Goal: Information Seeking & Learning: Understand process/instructions

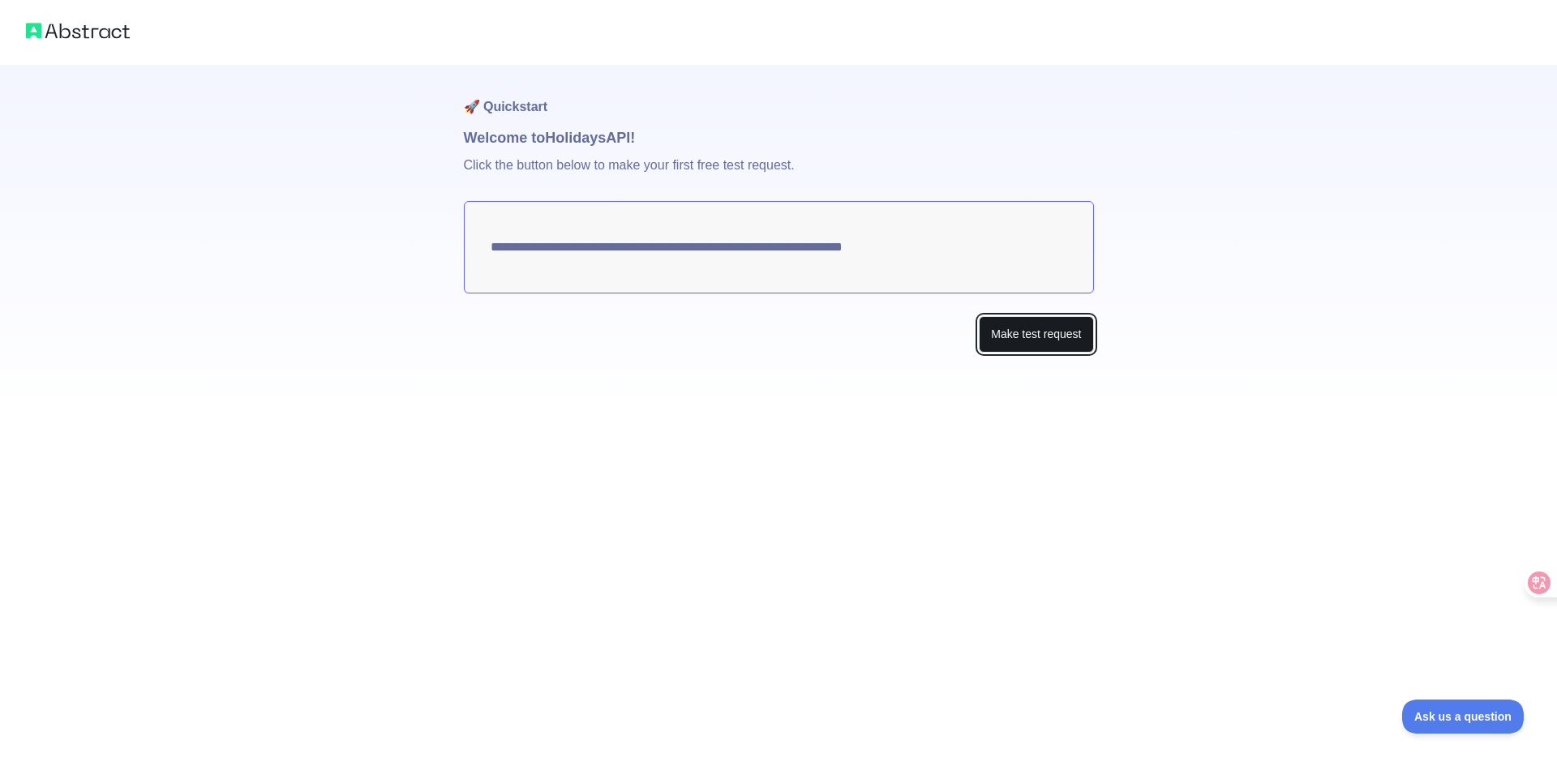
click at [1018, 334] on button "Make test request" at bounding box center [1036, 334] width 114 height 36
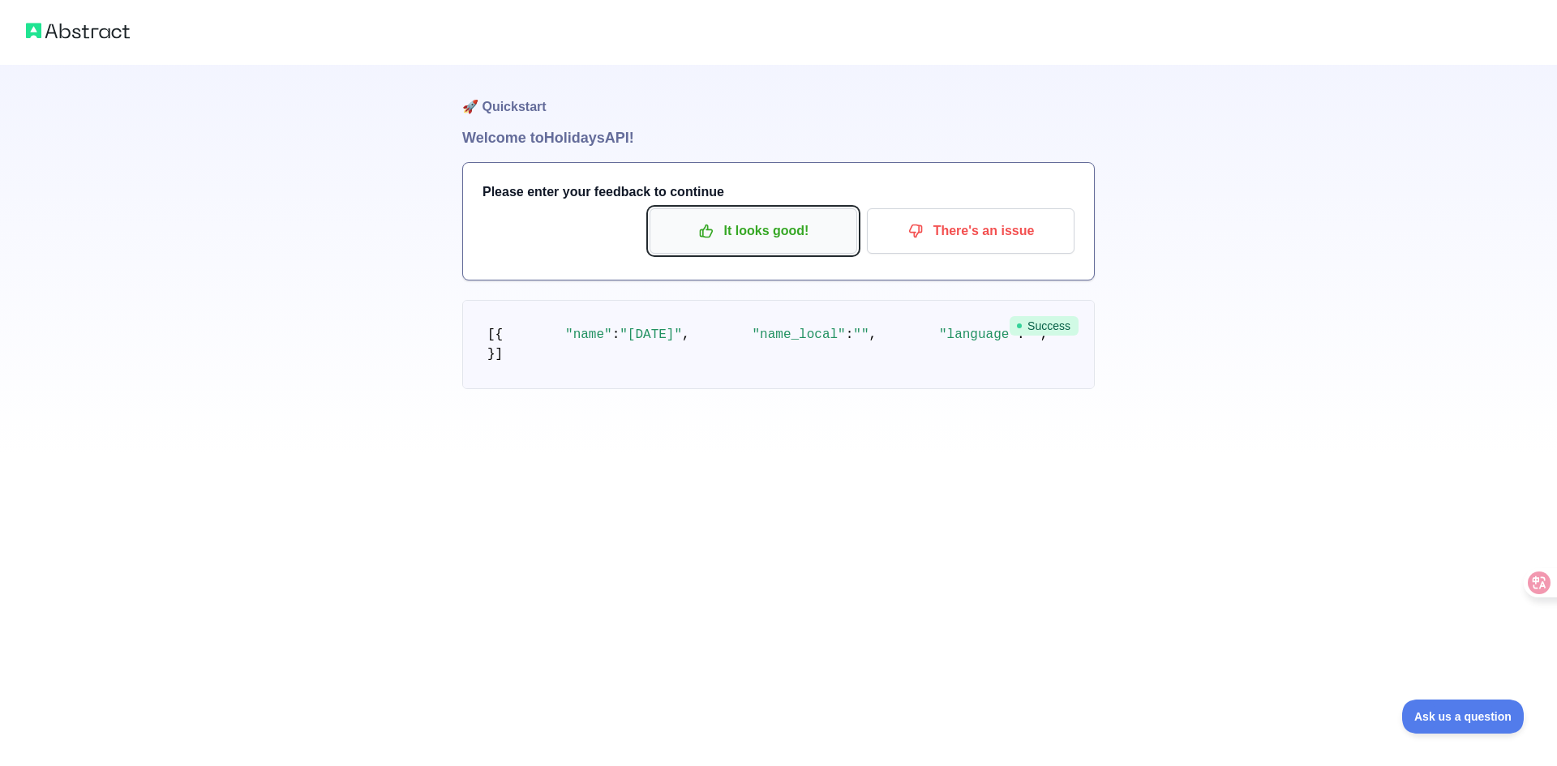
click at [694, 234] on p "It looks good!" at bounding box center [753, 231] width 183 height 28
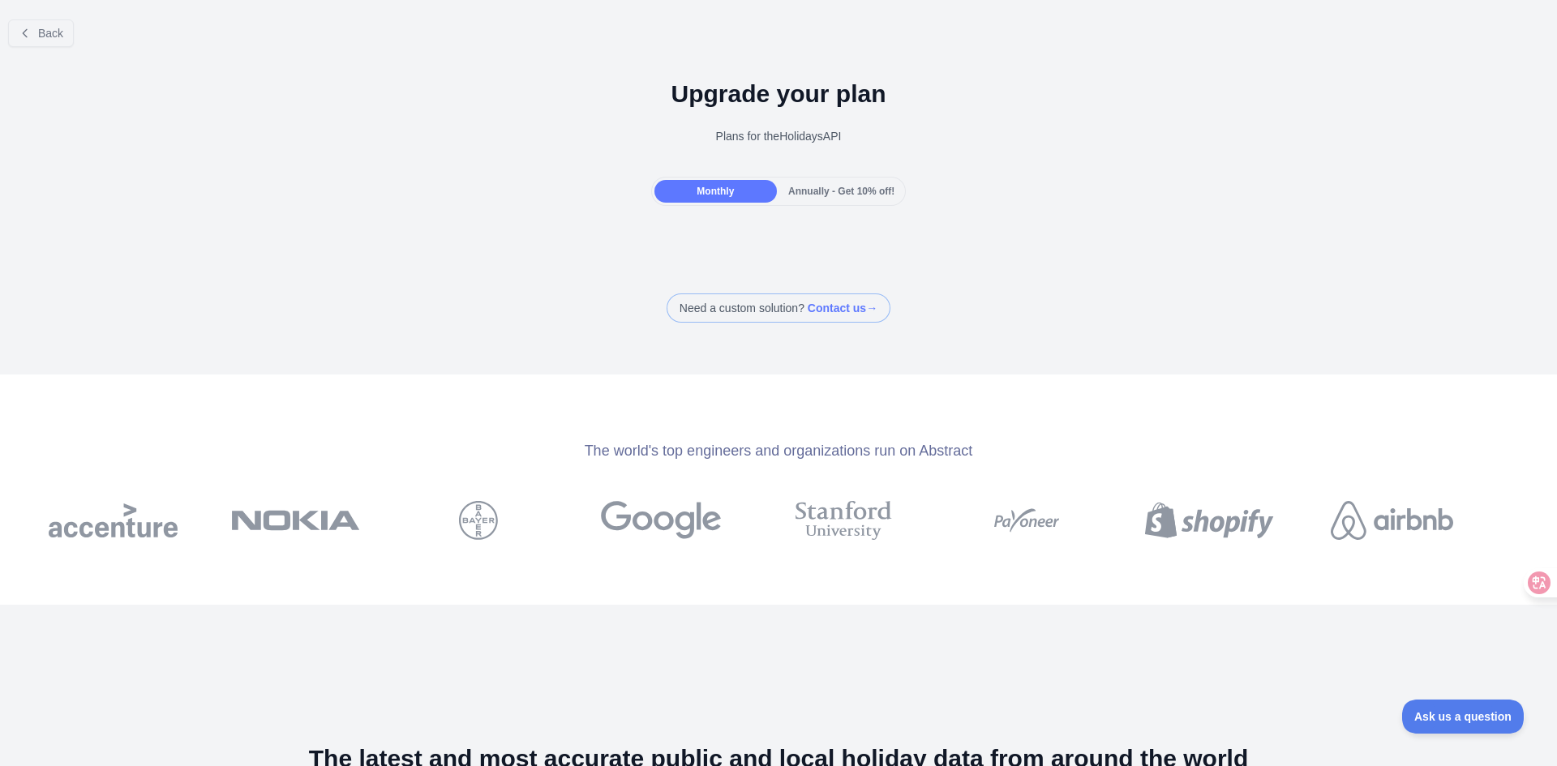
drag, startPoint x: 774, startPoint y: 98, endPoint x: 884, endPoint y: 154, distance: 122.9
click at [884, 154] on div "Upgrade your plan Plans for the Holidays API" at bounding box center [778, 118] width 1557 height 117
click at [47, 45] on button "Back" at bounding box center [41, 33] width 66 height 28
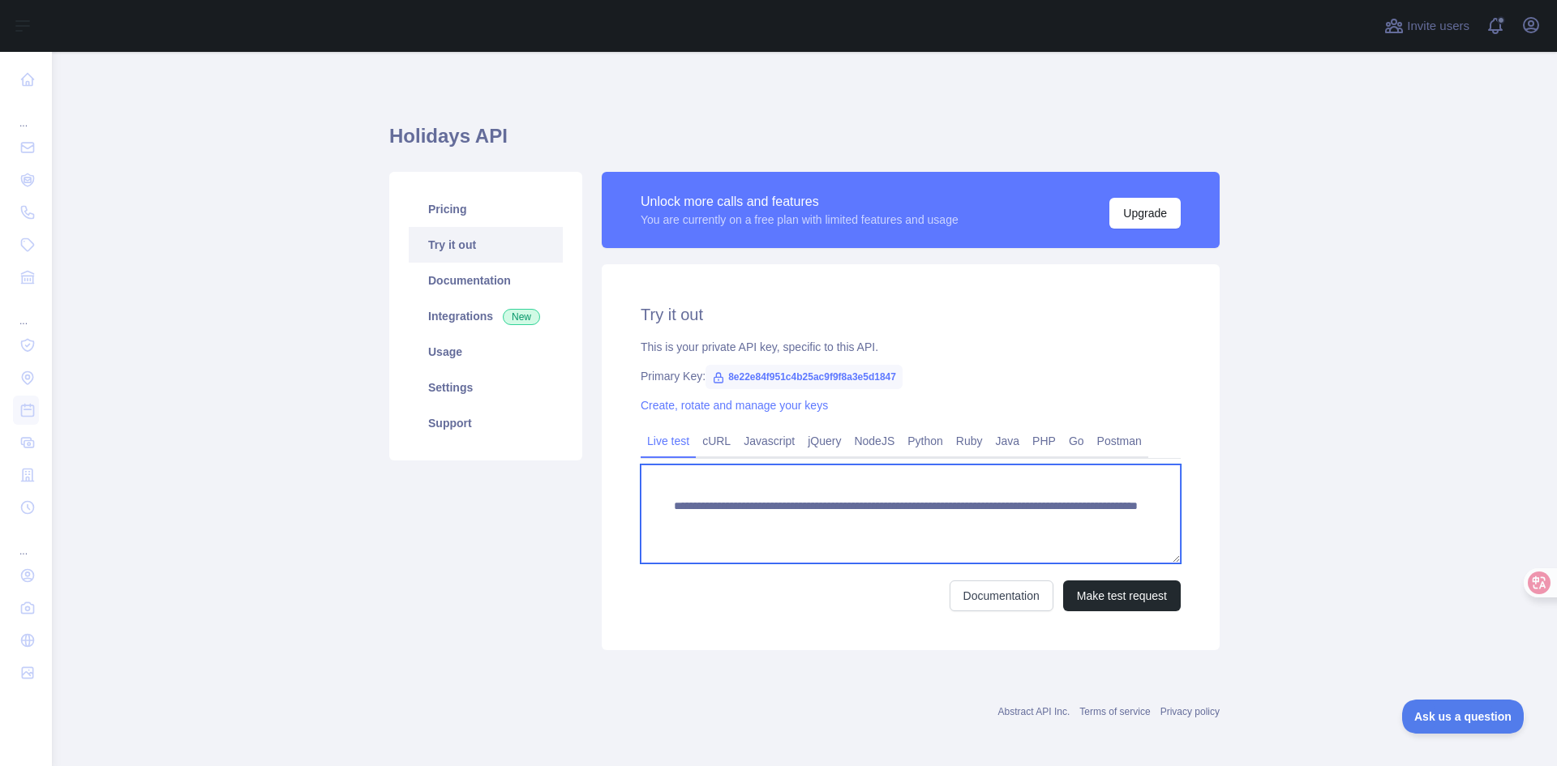
click at [750, 504] on textarea "**********" at bounding box center [911, 514] width 540 height 99
click at [751, 504] on textarea "**********" at bounding box center [911, 514] width 540 height 99
click at [946, 517] on textarea "**********" at bounding box center [911, 514] width 540 height 99
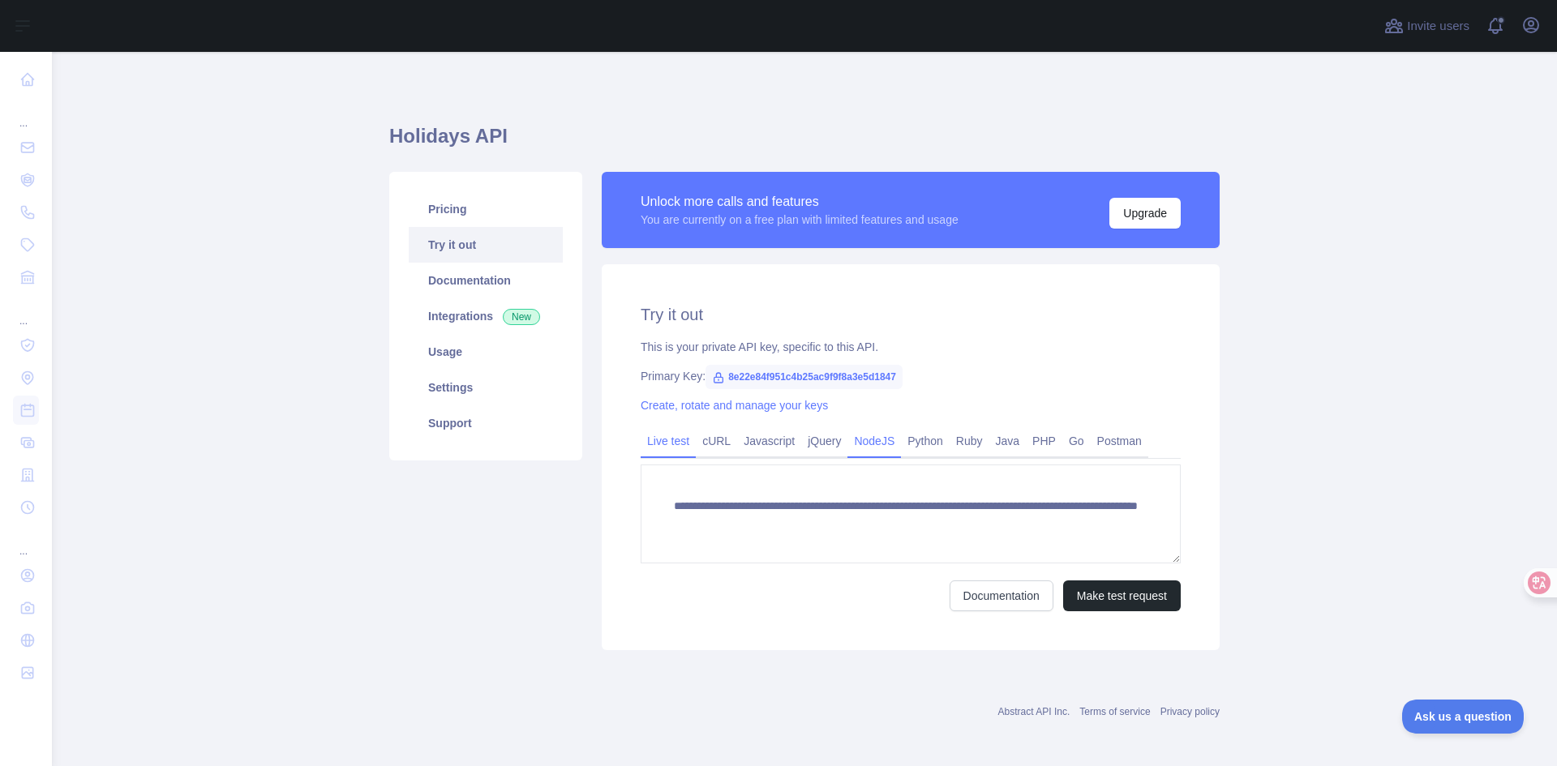
click at [847, 446] on link "NodeJS" at bounding box center [874, 441] width 54 height 26
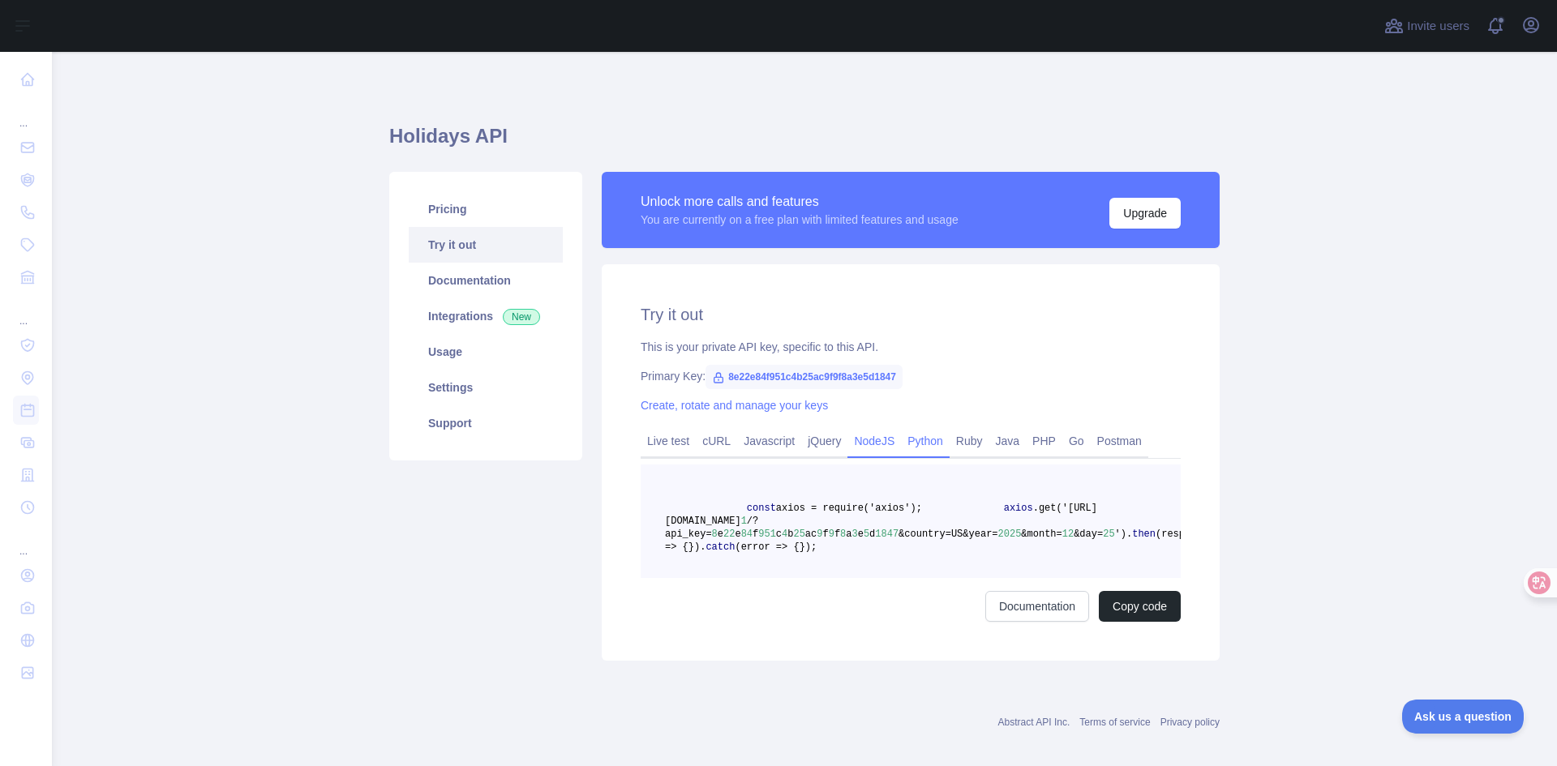
click at [915, 443] on link "Python" at bounding box center [925, 441] width 49 height 26
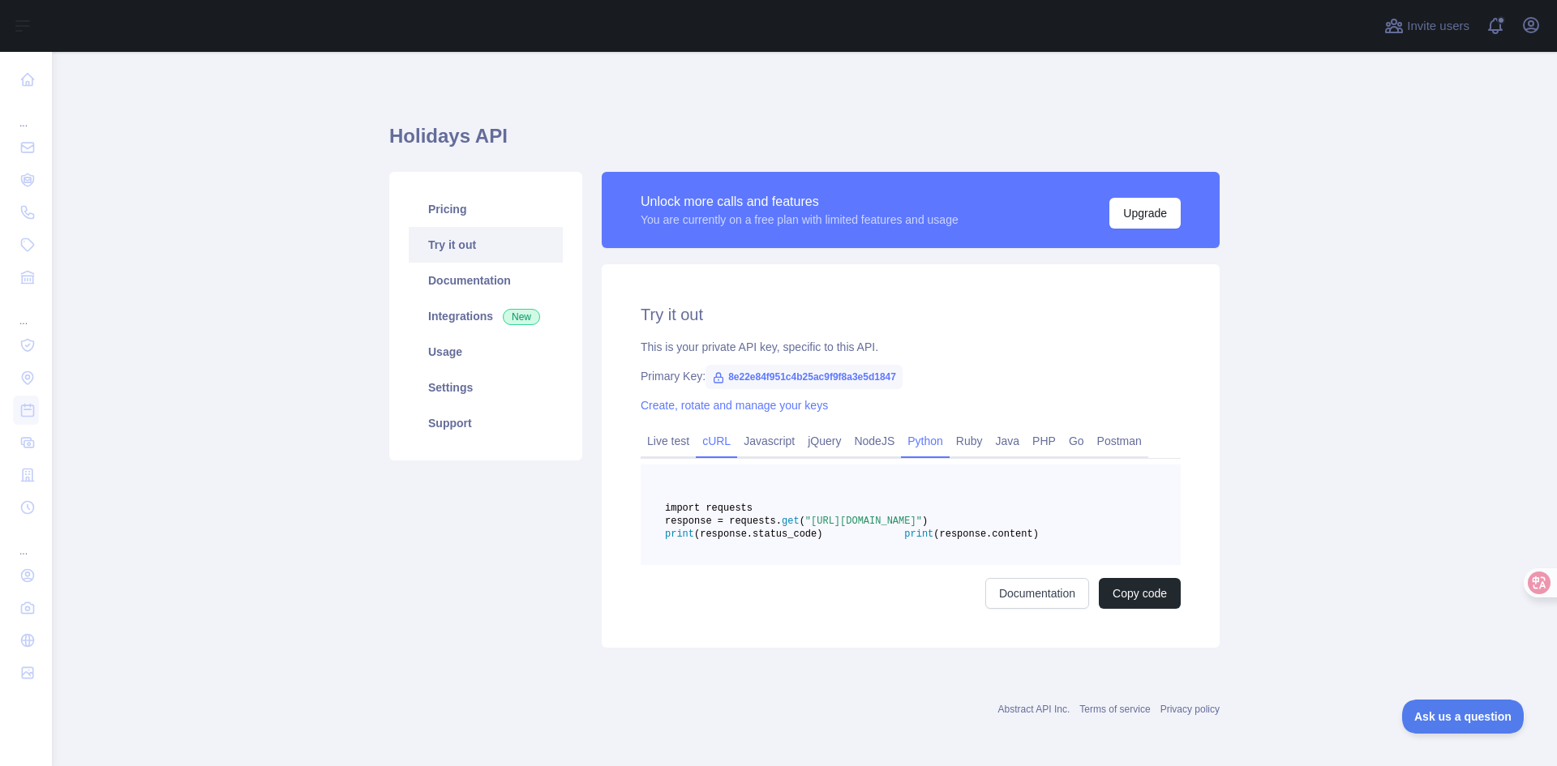
click at [718, 444] on link "cURL" at bounding box center [716, 441] width 41 height 26
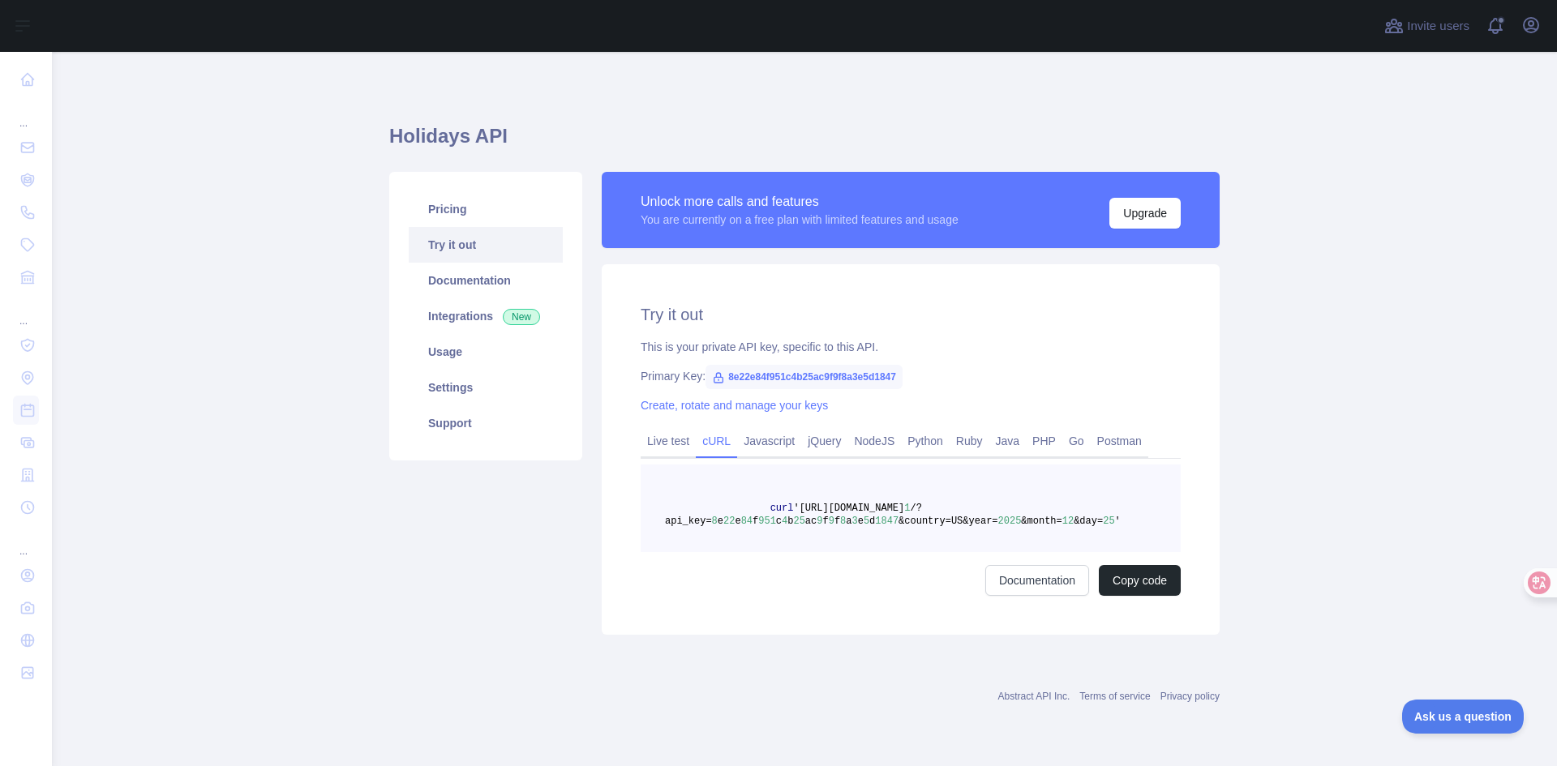
click at [823, 375] on span "8e22e84f951c4b25ac9f9f8a3e5d1847" at bounding box center [803, 377] width 197 height 24
click at [847, 376] on span "8e22e84f951c4b25ac9f9f8a3e5d1847" at bounding box center [803, 377] width 197 height 24
click at [1527, 585] on icon at bounding box center [1527, 583] width 16 height 16
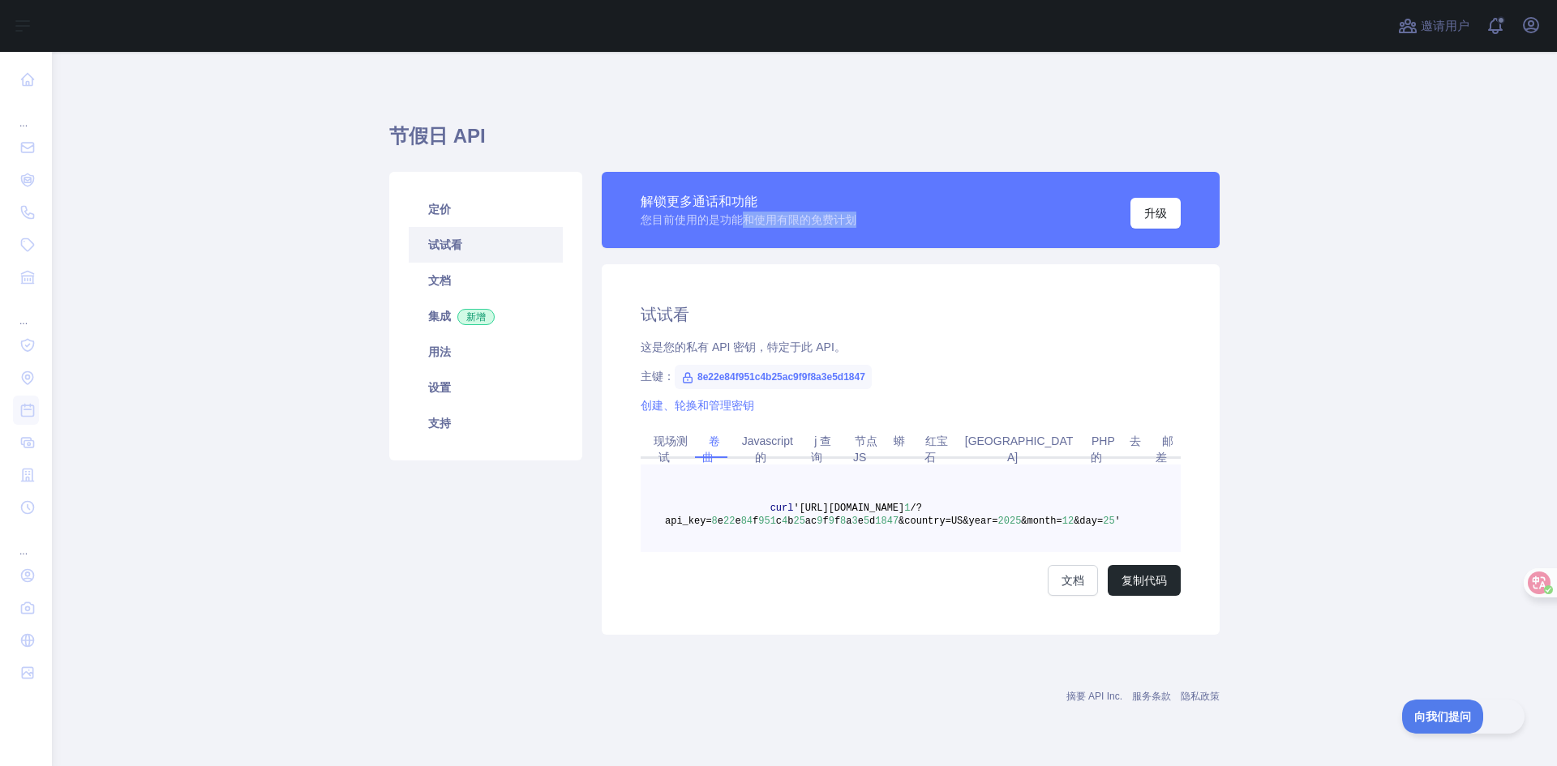
drag, startPoint x: 739, startPoint y: 220, endPoint x: 961, endPoint y: 226, distance: 222.3
click at [961, 226] on div "解锁更多通话和功能 您目前使用的是功能和使用有限的免费计划 升级" at bounding box center [911, 209] width 540 height 37
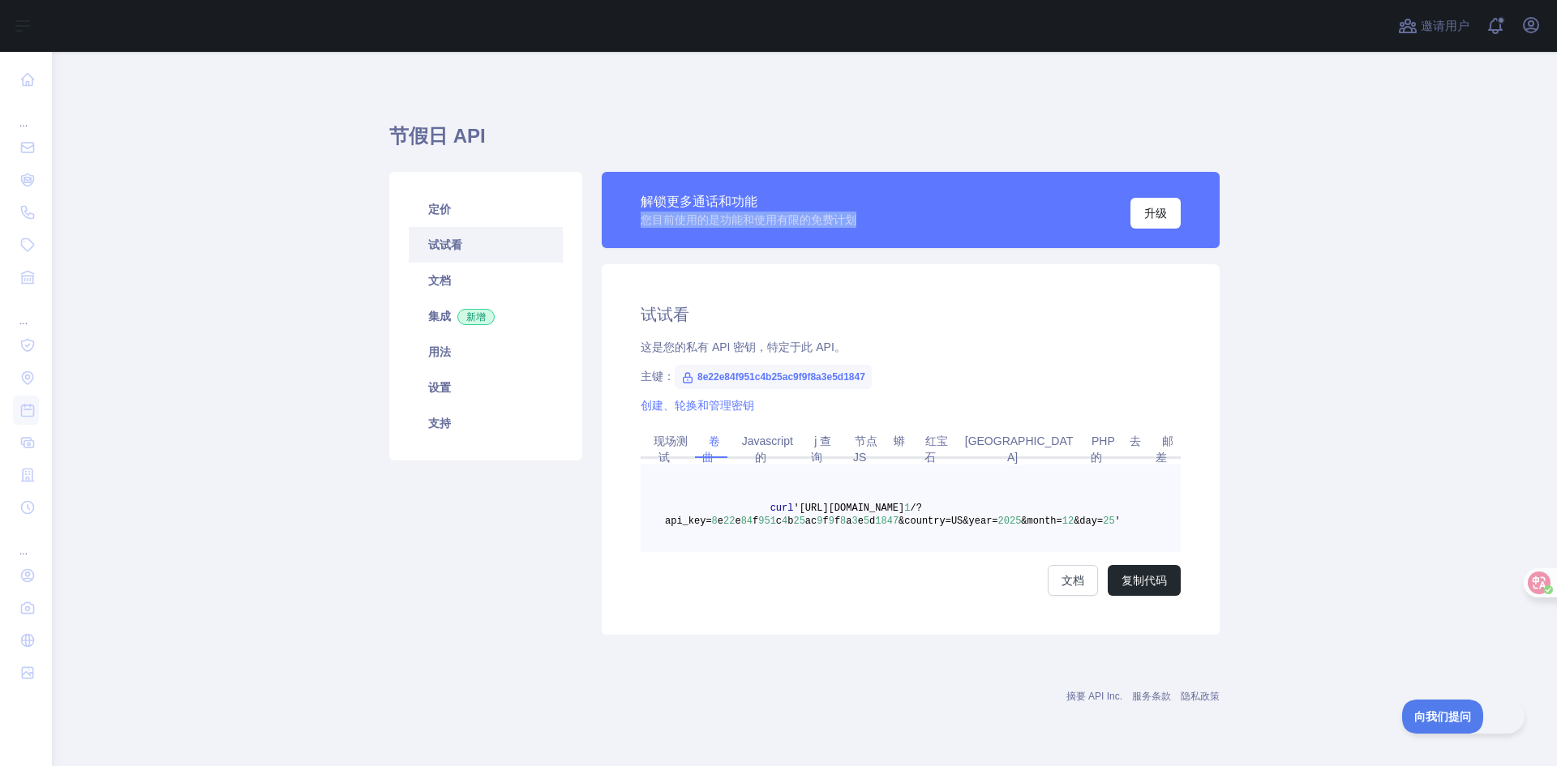
click at [925, 229] on div "解锁更多通话和功能 您目前使用的是功能和使用有限的免费计划 升级" at bounding box center [911, 210] width 618 height 76
click at [987, 440] on font "[GEOGRAPHIC_DATA]" at bounding box center [1019, 449] width 109 height 29
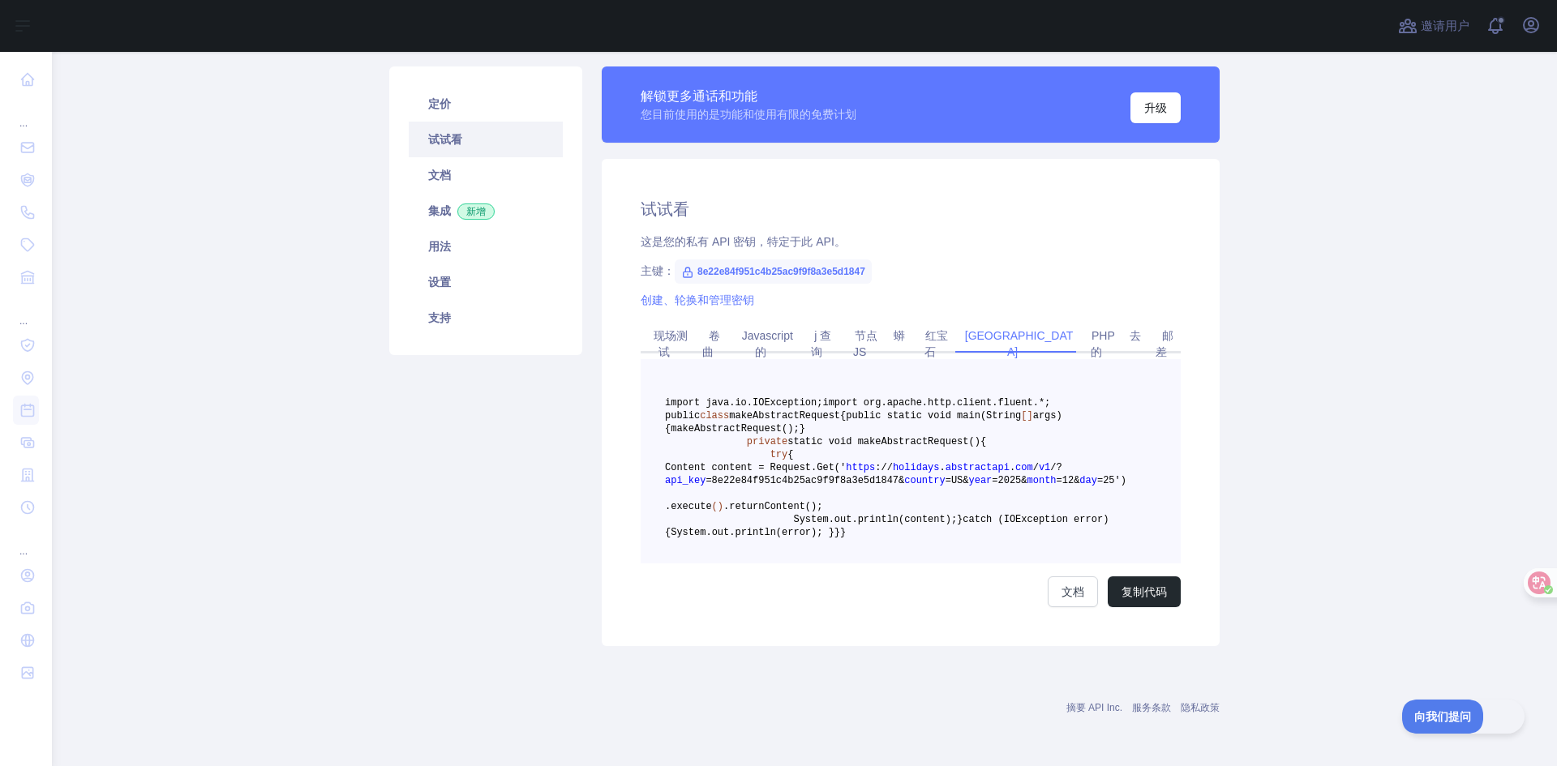
scroll to position [243, 0]
drag, startPoint x: 993, startPoint y: 416, endPoint x: 1054, endPoint y: 487, distance: 93.1
click at [1054, 487] on pre "import java.io.IOException; import org.apache.http.client.fluent.*; public clas…" at bounding box center [911, 461] width 540 height 204
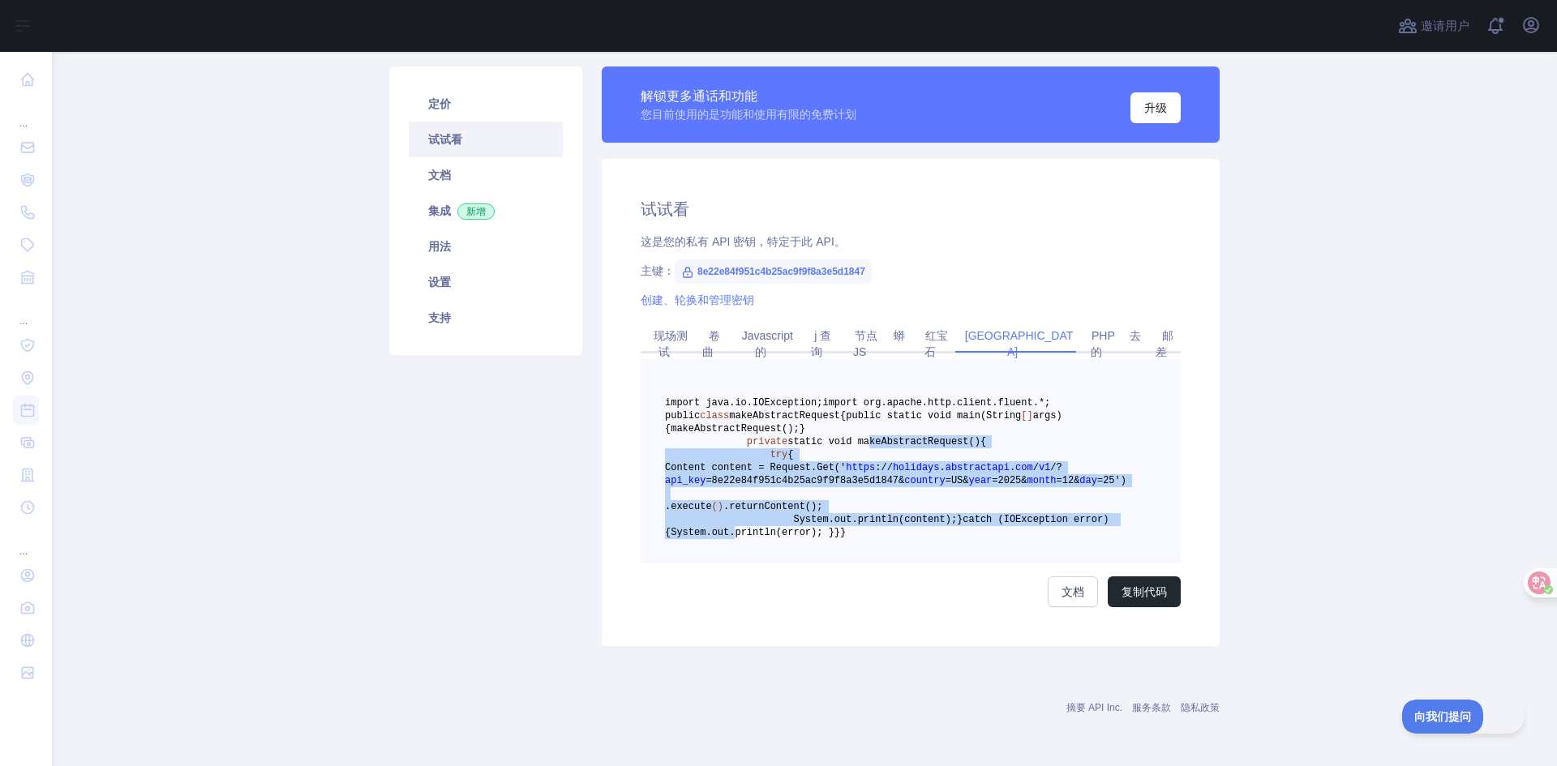
drag, startPoint x: 847, startPoint y: 377, endPoint x: 963, endPoint y: 522, distance: 185.8
click at [963, 522] on code "import java.io.IOException; import org.apache.http.client.fluent.*; public clas…" at bounding box center [895, 467] width 461 height 141
click at [834, 527] on span "out.println(error); }" at bounding box center [773, 532] width 122 height 11
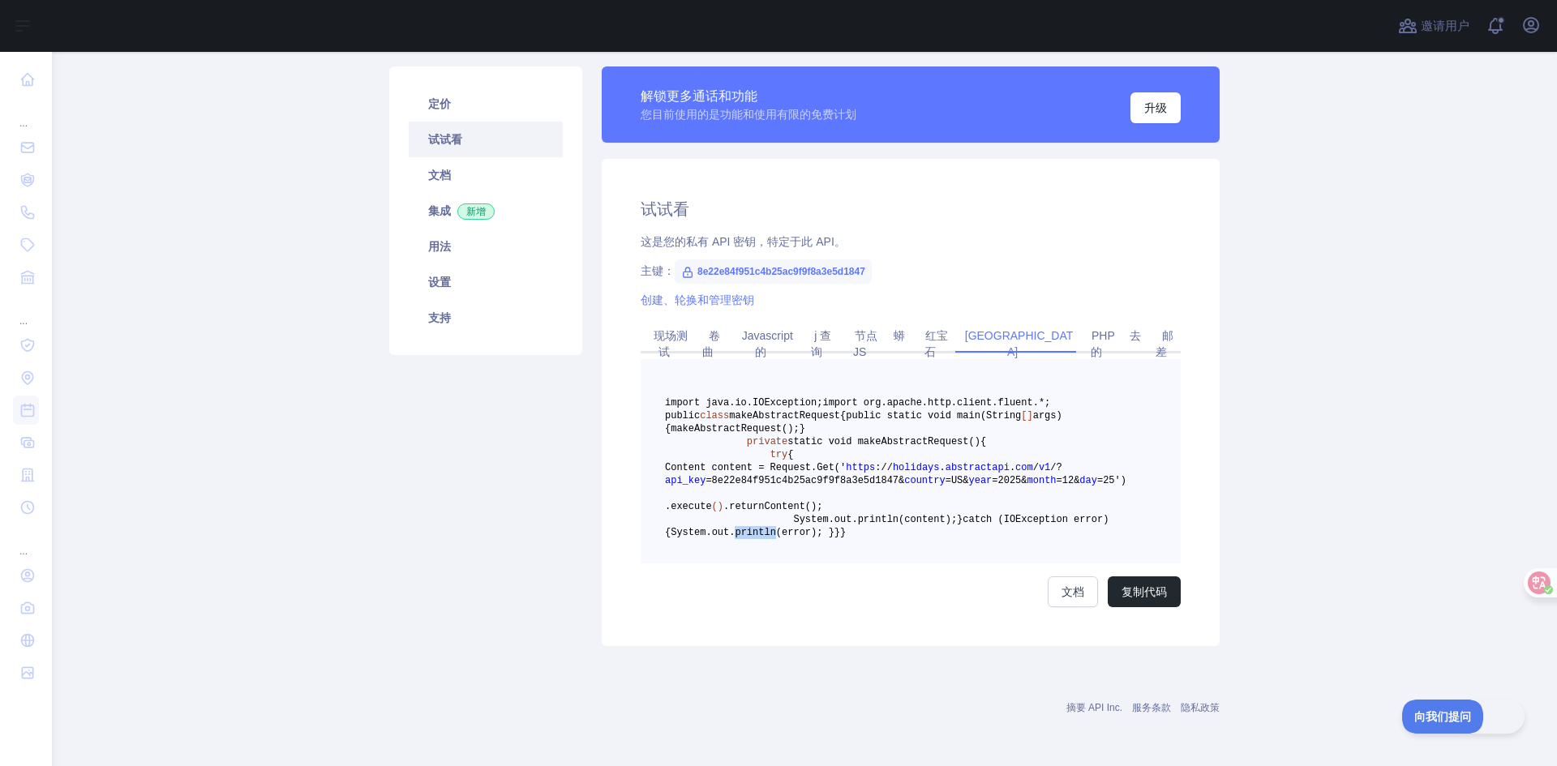
click at [834, 527] on span "out.println(error); }" at bounding box center [773, 532] width 122 height 11
click at [907, 505] on pre "import java.io.IOException; import org.apache.http.client.fluent.*; public clas…" at bounding box center [911, 461] width 540 height 204
drag, startPoint x: 769, startPoint y: 431, endPoint x: 1110, endPoint y: 451, distance: 341.9
click at [1110, 451] on pre "import java.io.IOException; import org.apache.http.client.fluent.*; public clas…" at bounding box center [911, 461] width 540 height 204
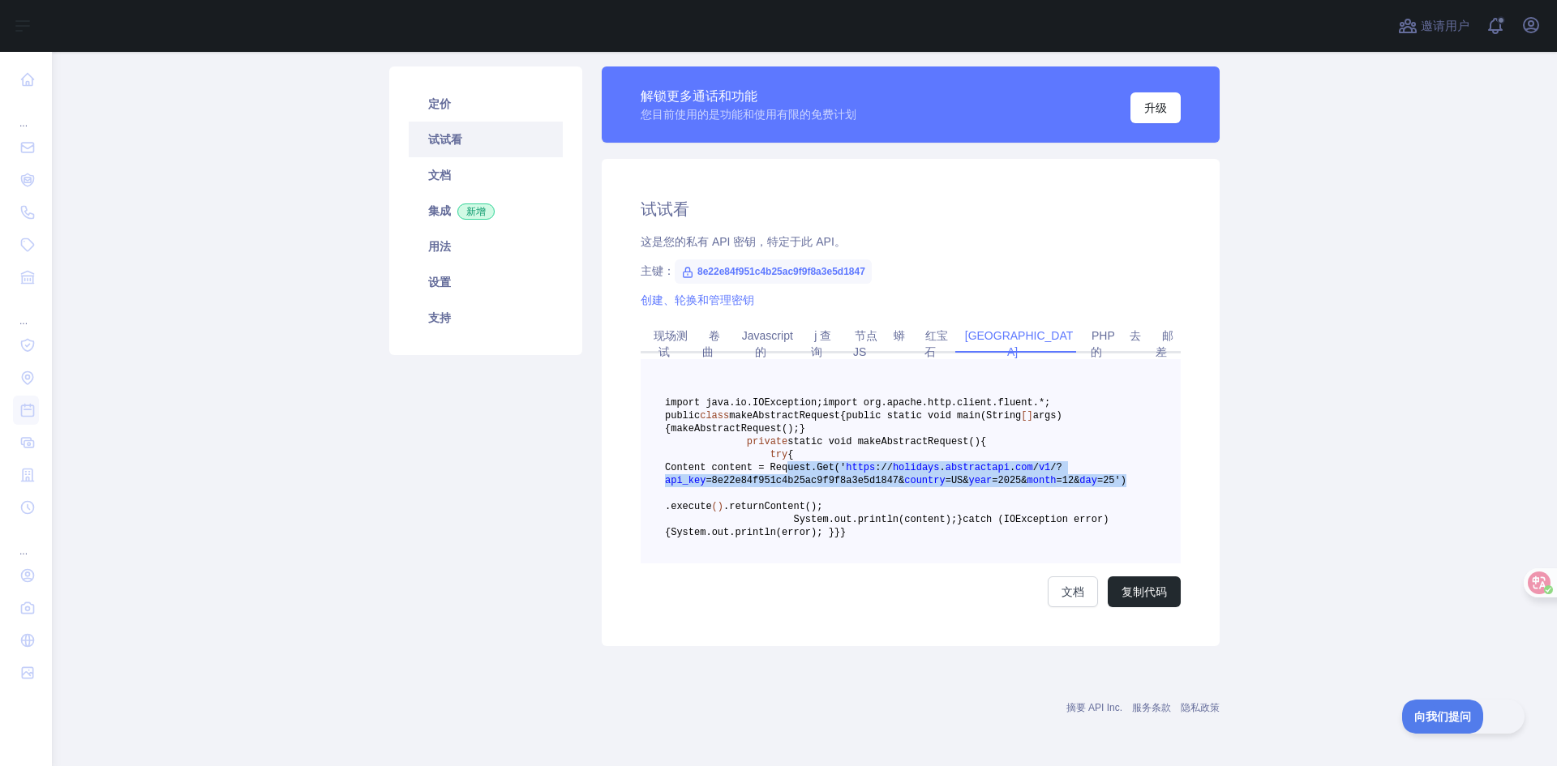
click at [1110, 451] on pre "import java.io.IOException; import org.apache.http.client.fluent.*; public clas…" at bounding box center [911, 461] width 540 height 204
click at [959, 478] on pre "import java.io.IOException; import org.apache.http.client.fluent.*; public clas…" at bounding box center [911, 461] width 540 height 204
click at [855, 511] on pre "import java.io.IOException; import org.apache.http.client.fluent.*; public clas…" at bounding box center [911, 461] width 540 height 204
click at [870, 534] on pre "import java.io.IOException; import org.apache.http.client.fluent.*; public clas…" at bounding box center [911, 461] width 540 height 204
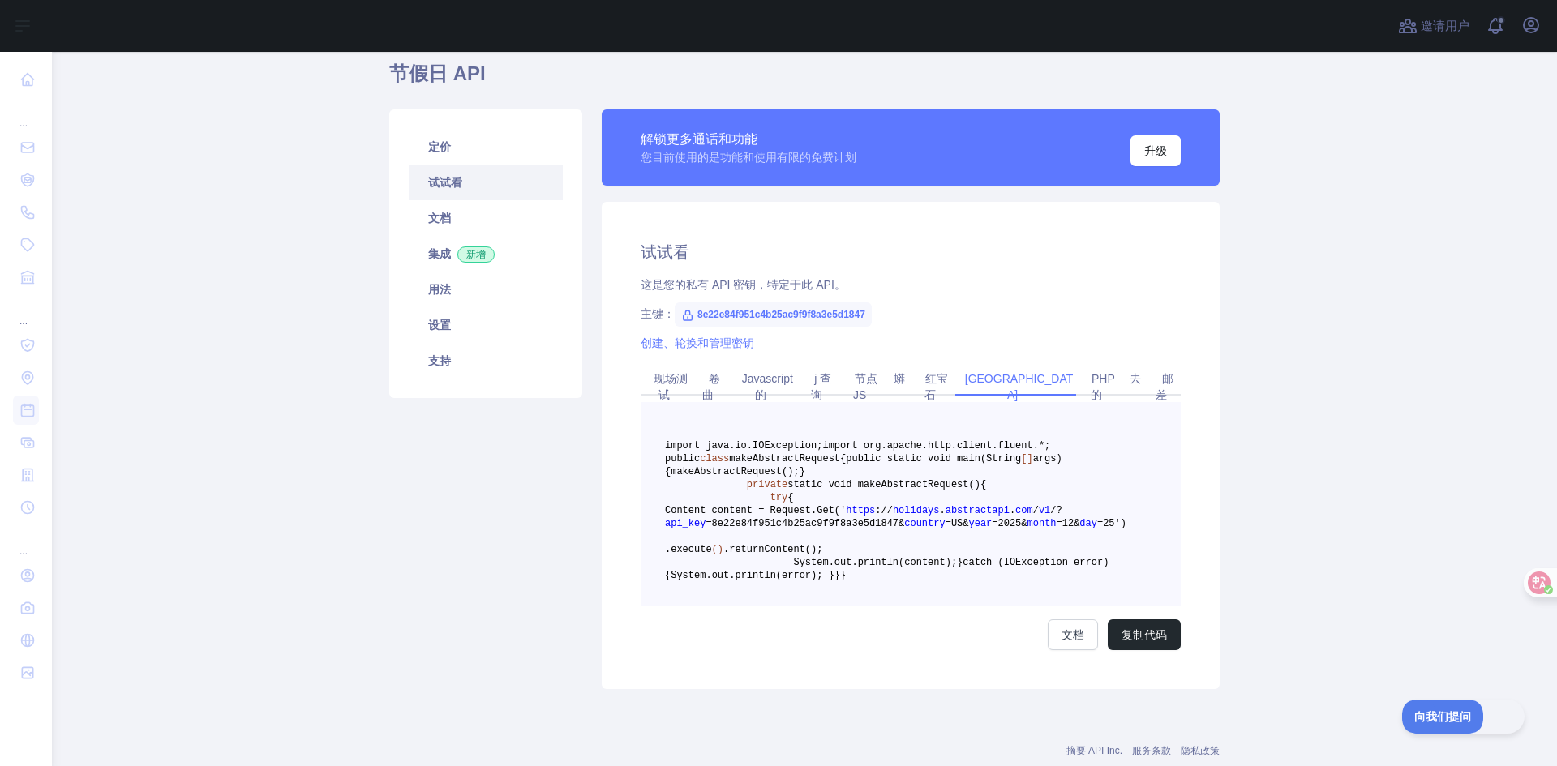
scroll to position [0, 0]
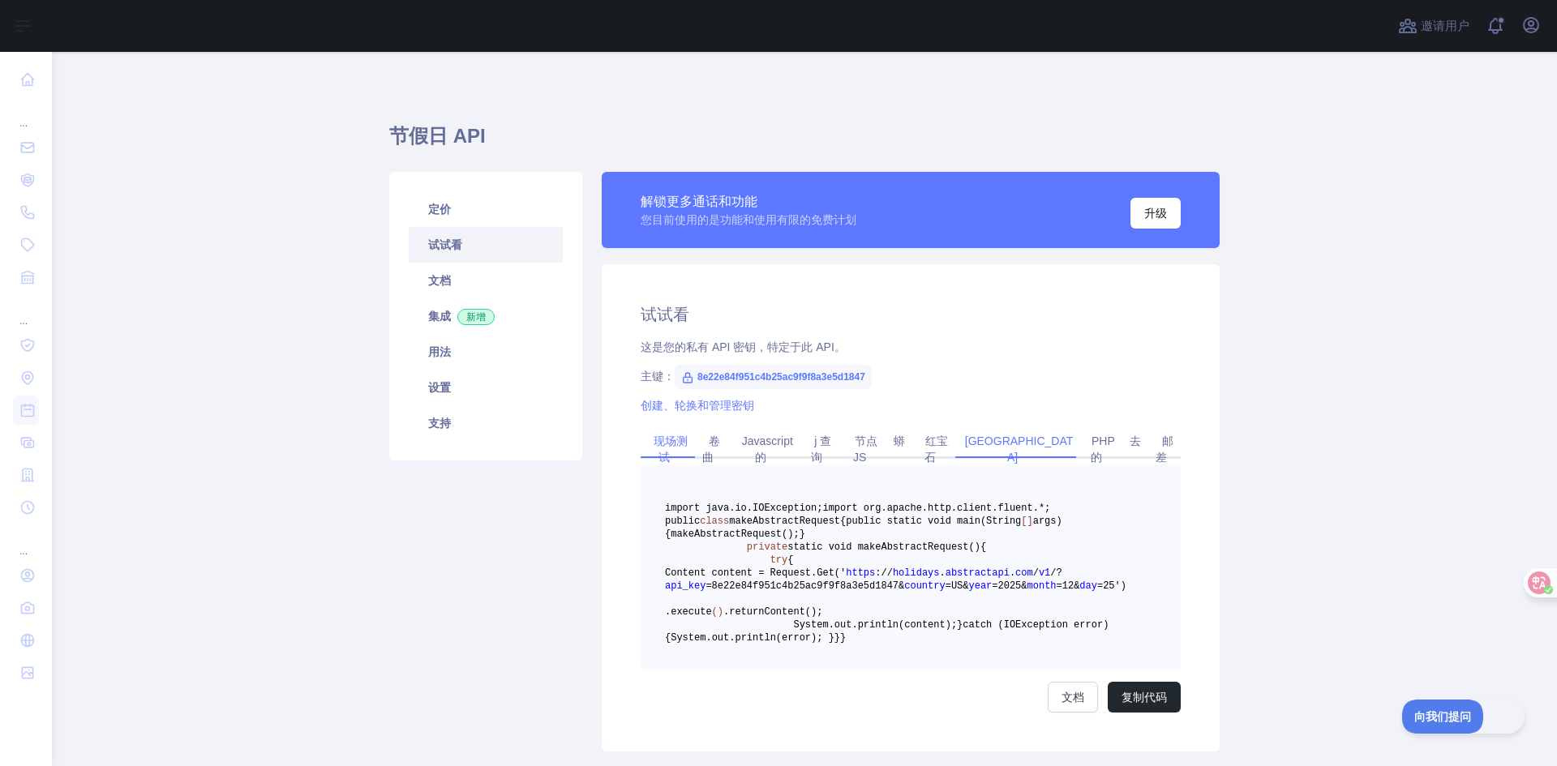
click at [663, 439] on font "现场测试" at bounding box center [671, 449] width 34 height 29
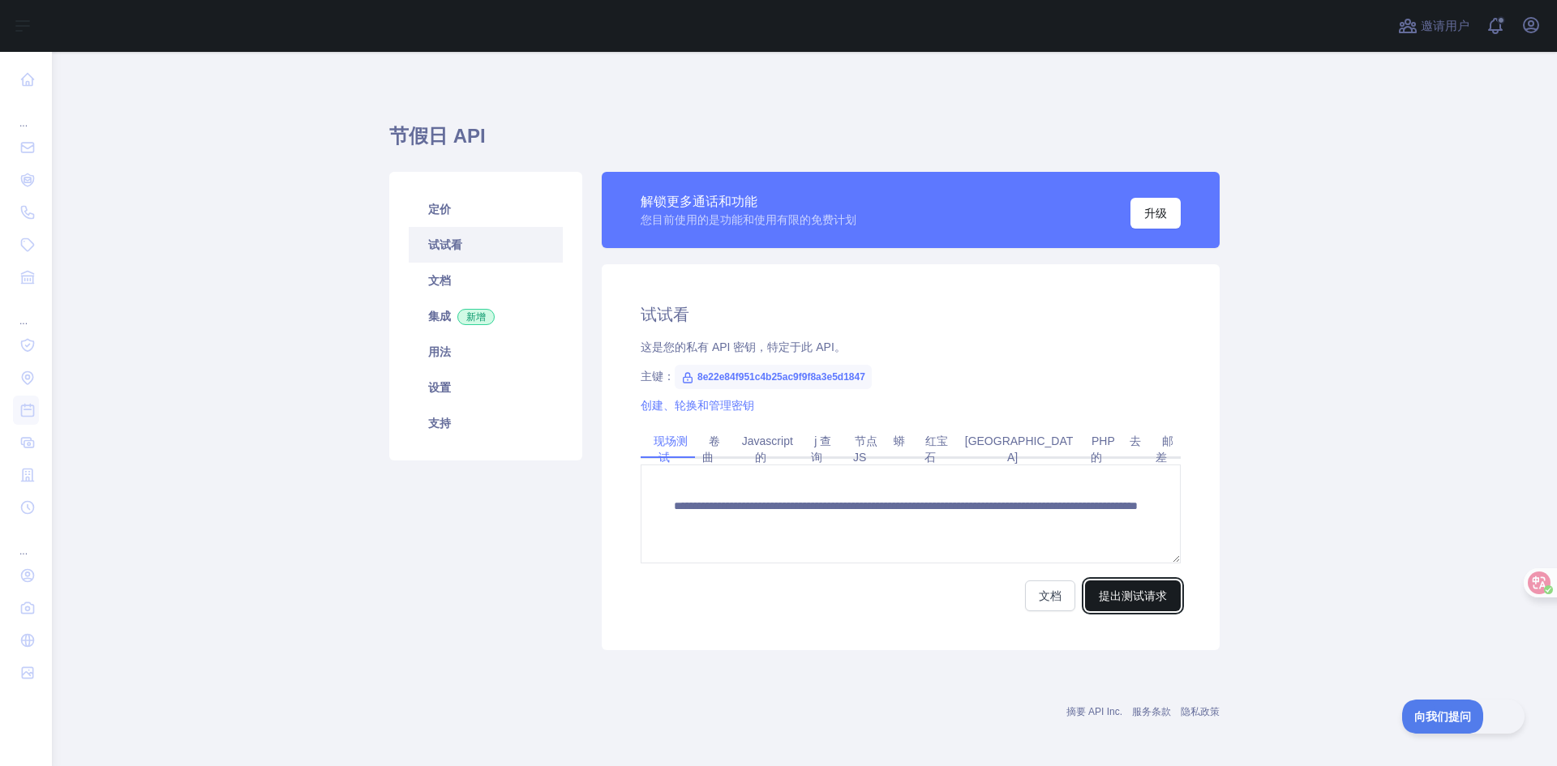
click at [1099, 598] on font "提出测试请求" at bounding box center [1133, 596] width 68 height 13
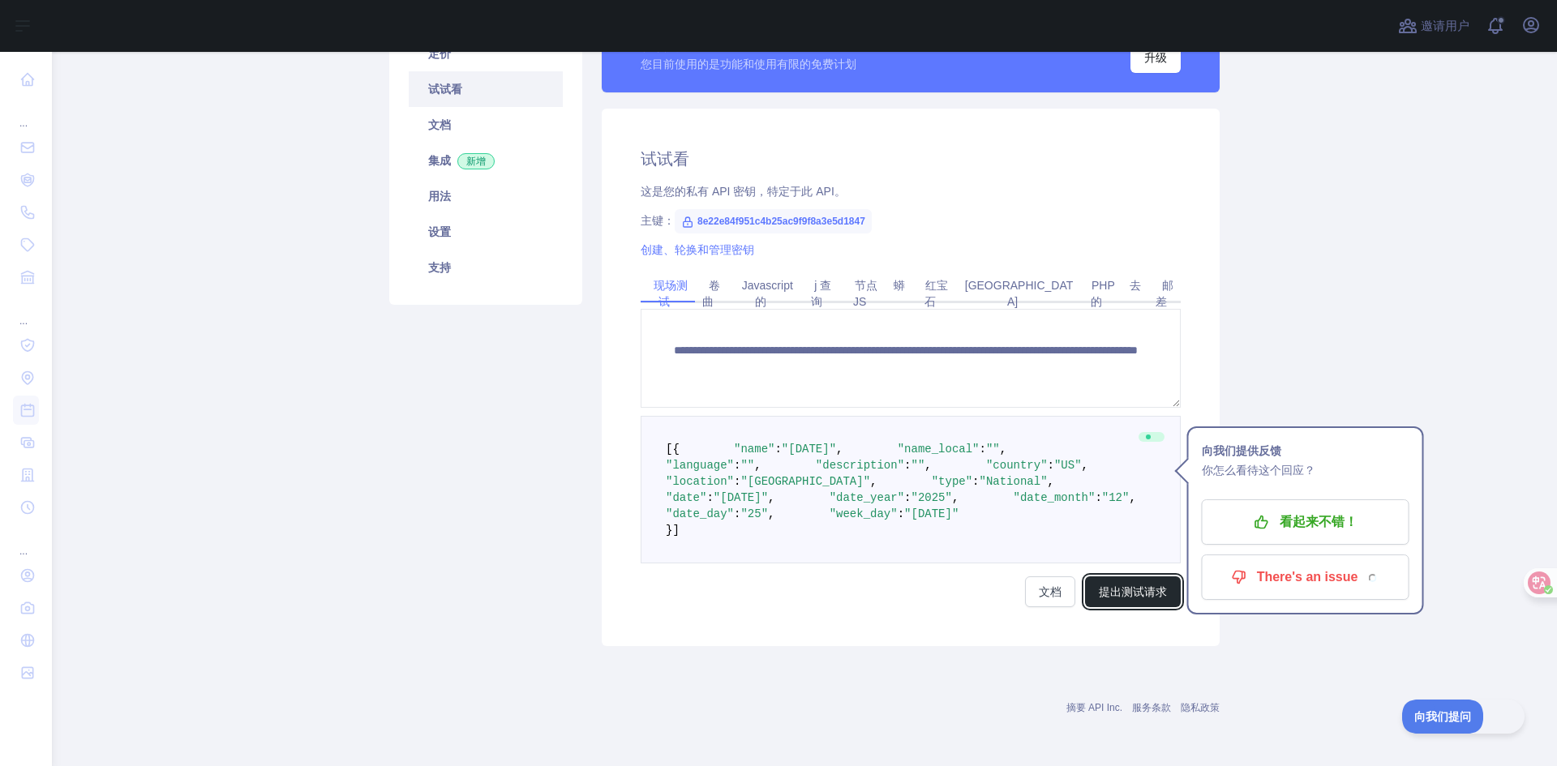
scroll to position [243, 0]
click at [818, 443] on span ""[DATE]"" at bounding box center [809, 449] width 54 height 13
click at [794, 443] on span ""[DATE]"" at bounding box center [809, 449] width 54 height 13
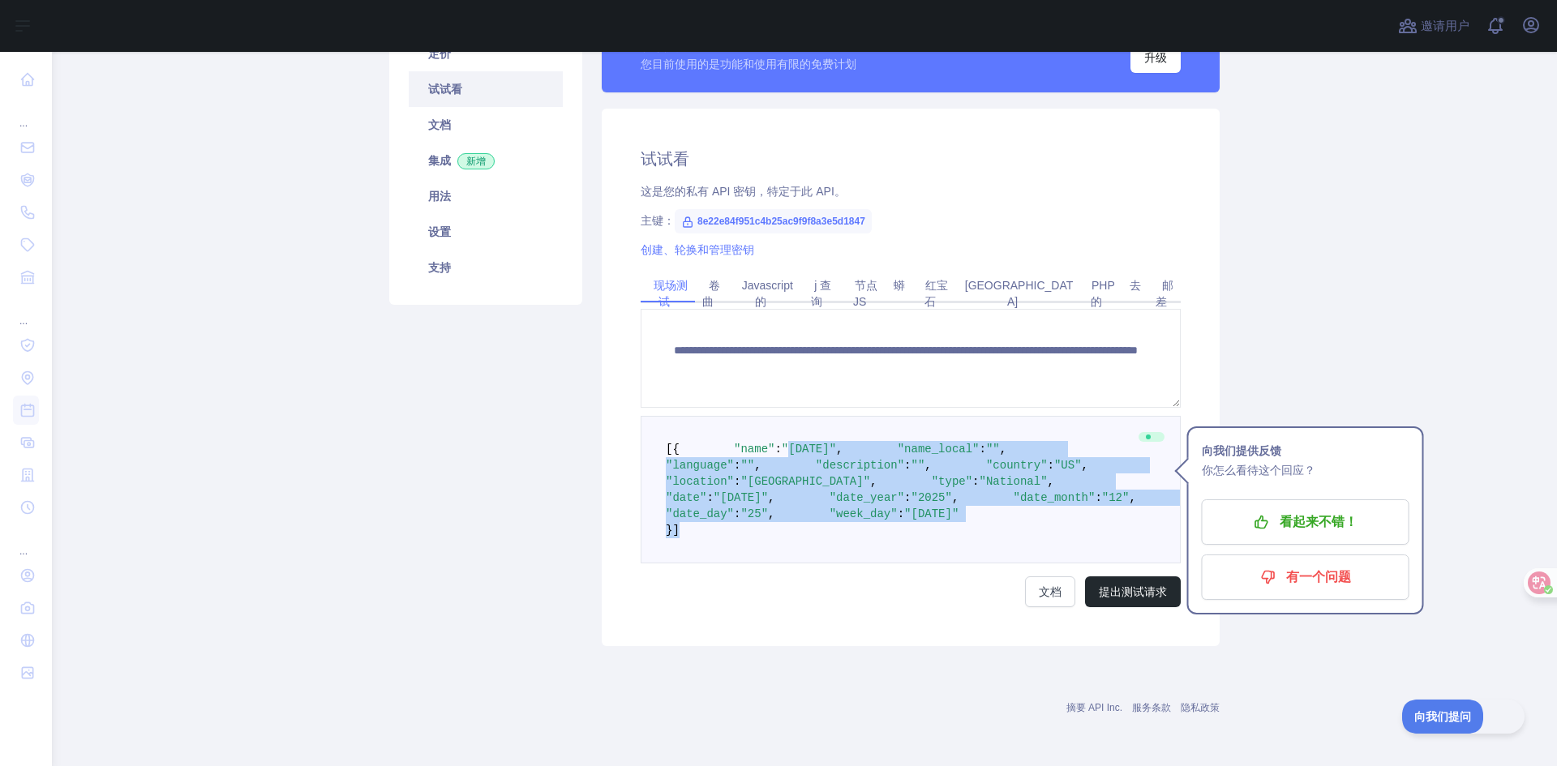
drag, startPoint x: 769, startPoint y: 398, endPoint x: 918, endPoint y: 618, distance: 265.6
click at [918, 564] on pre "[ { "name" : "[DATE]" , "name_local" : "" , "language" : "" , "description" : "…" at bounding box center [911, 490] width 540 height 148
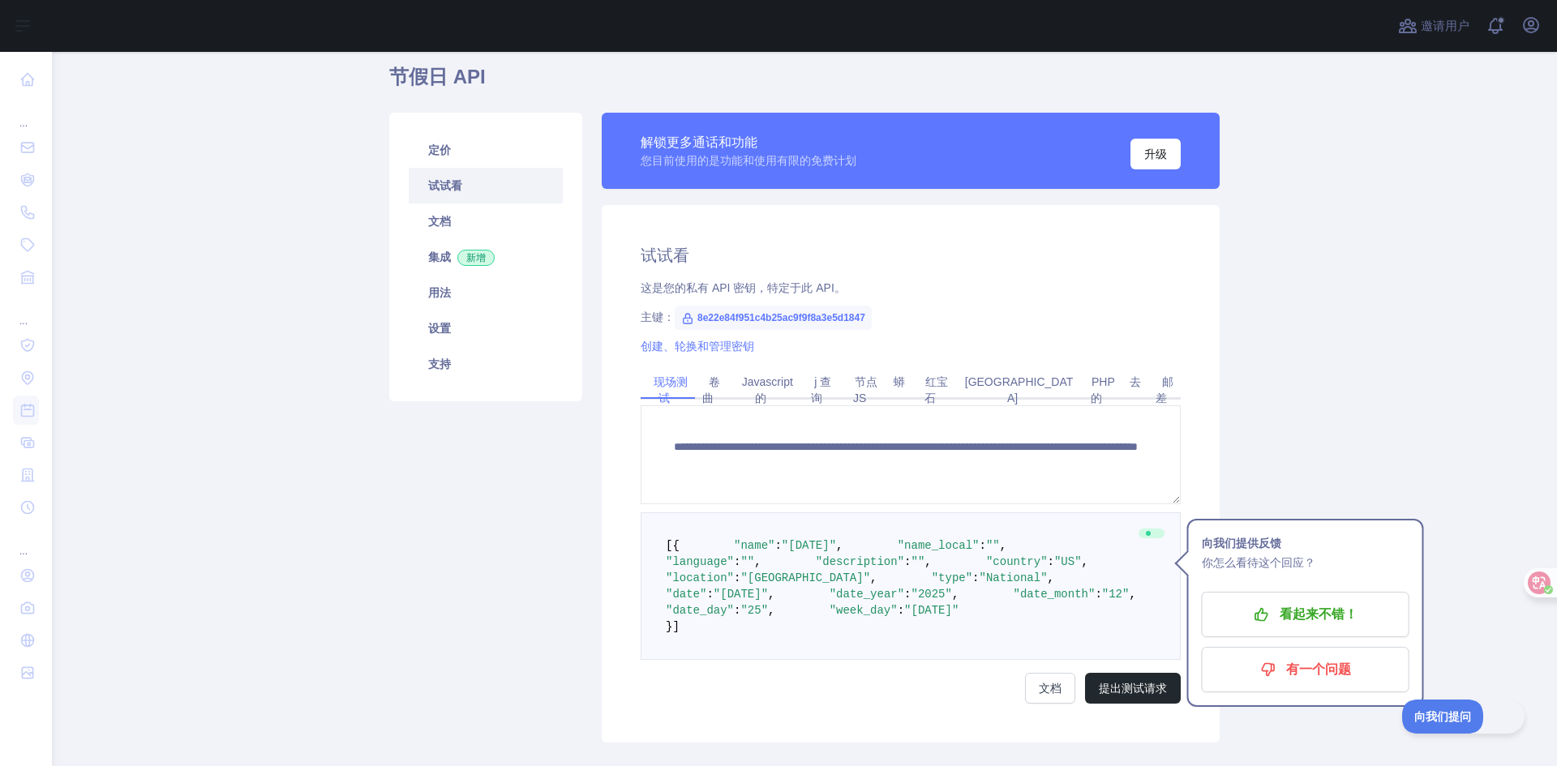
scroll to position [0, 0]
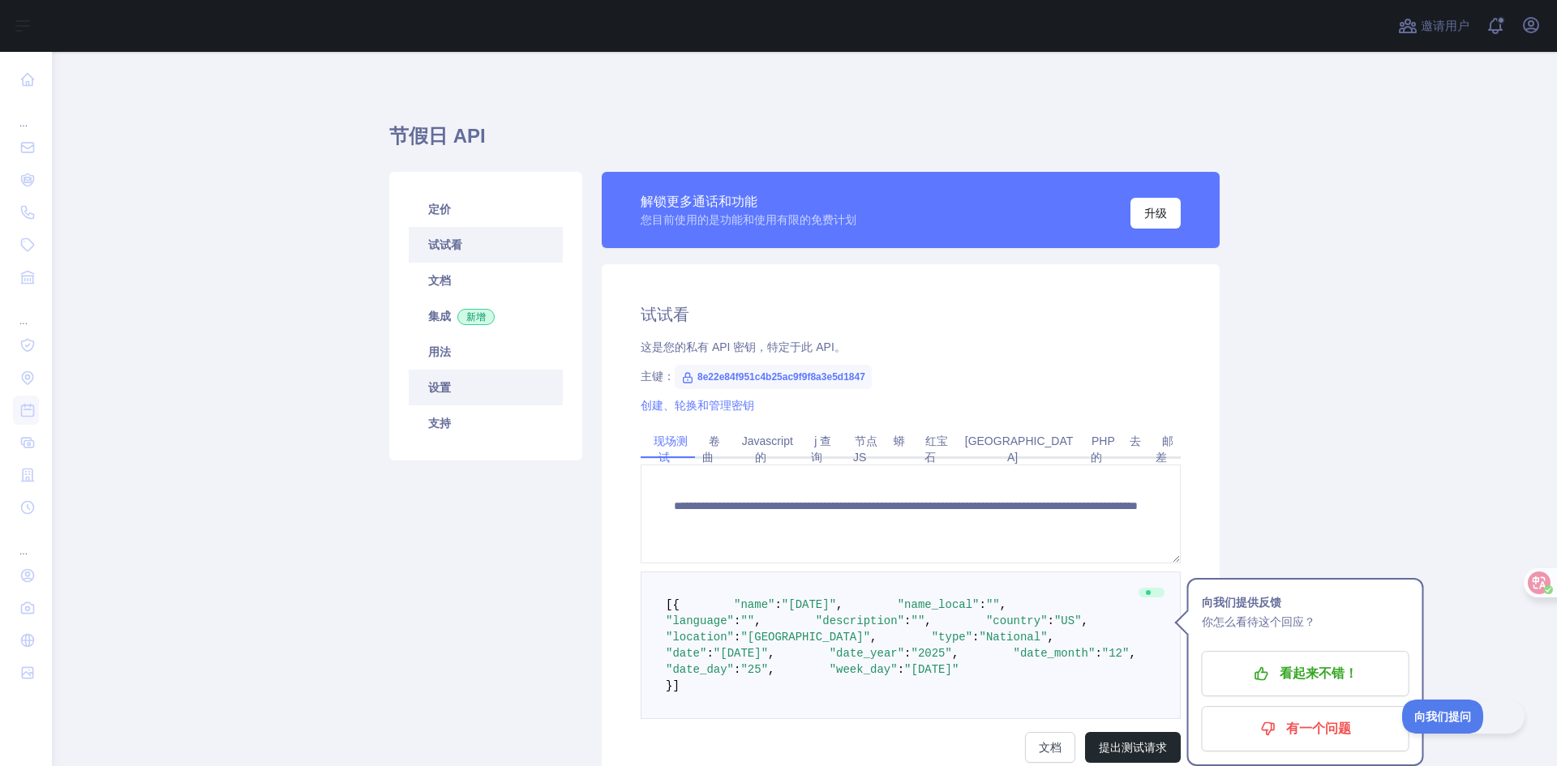
click at [469, 392] on link "设置" at bounding box center [486, 388] width 154 height 36
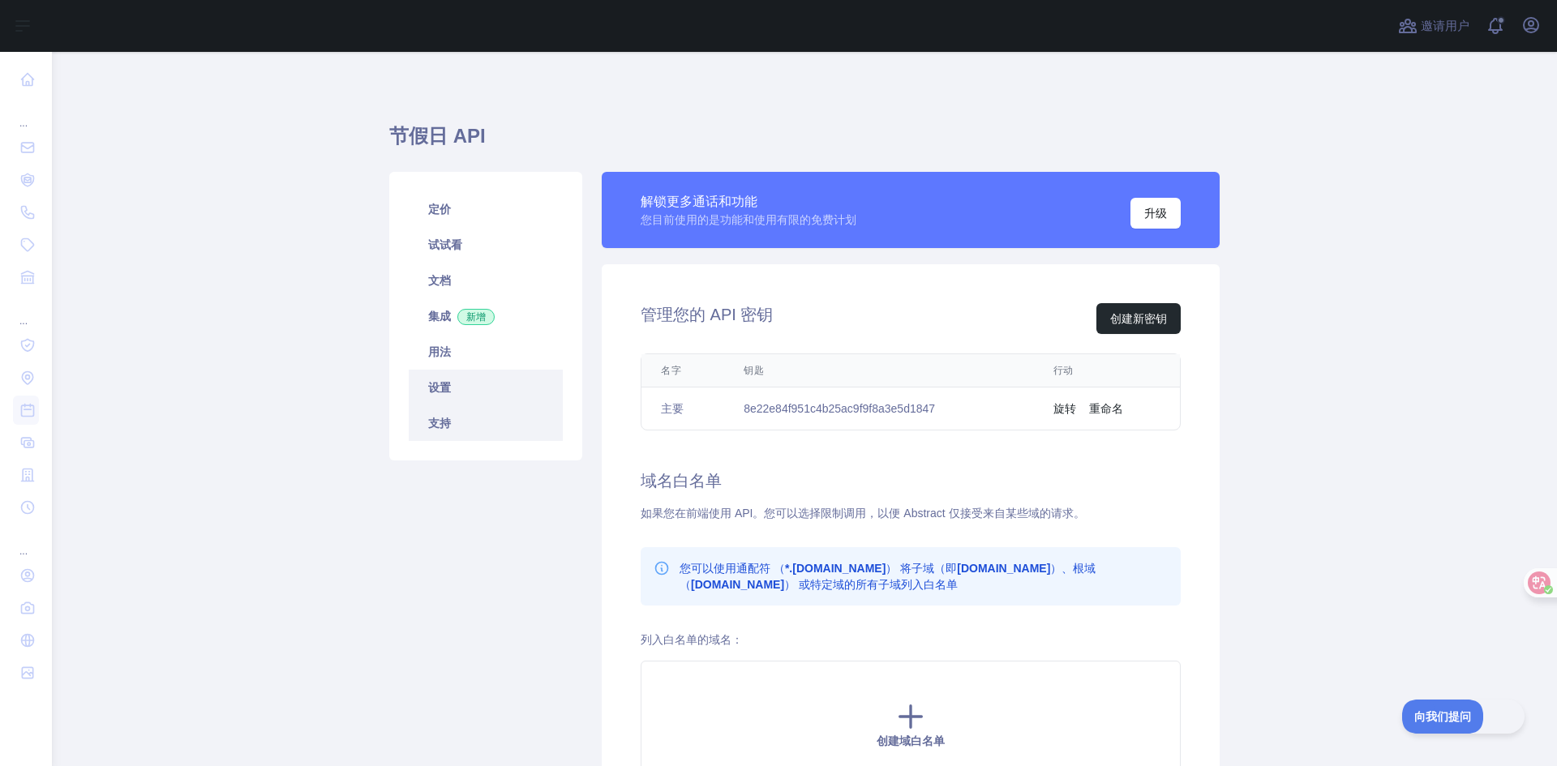
click at [513, 418] on link "支持" at bounding box center [486, 423] width 154 height 36
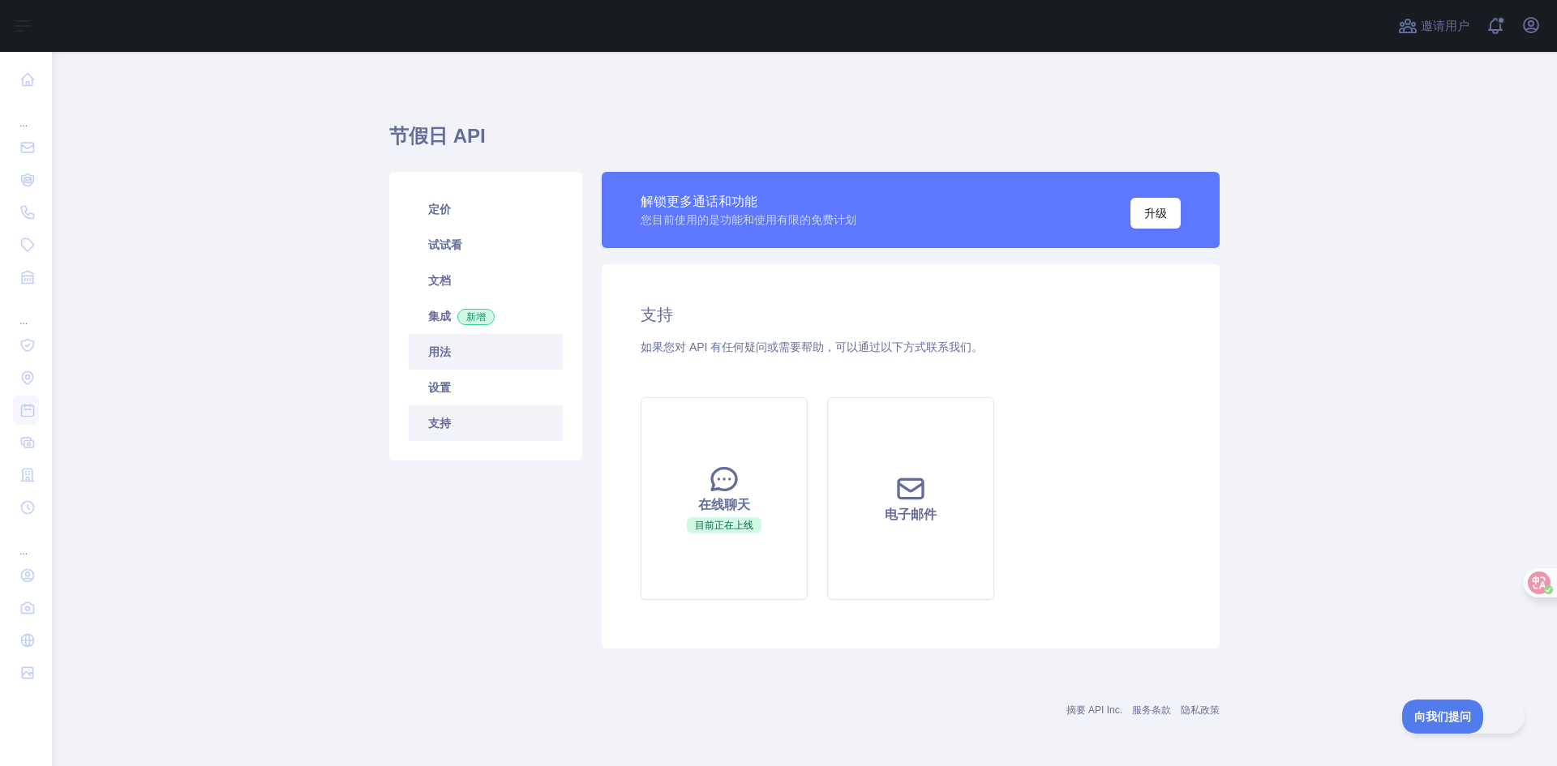
click at [495, 356] on link "用法" at bounding box center [486, 352] width 154 height 36
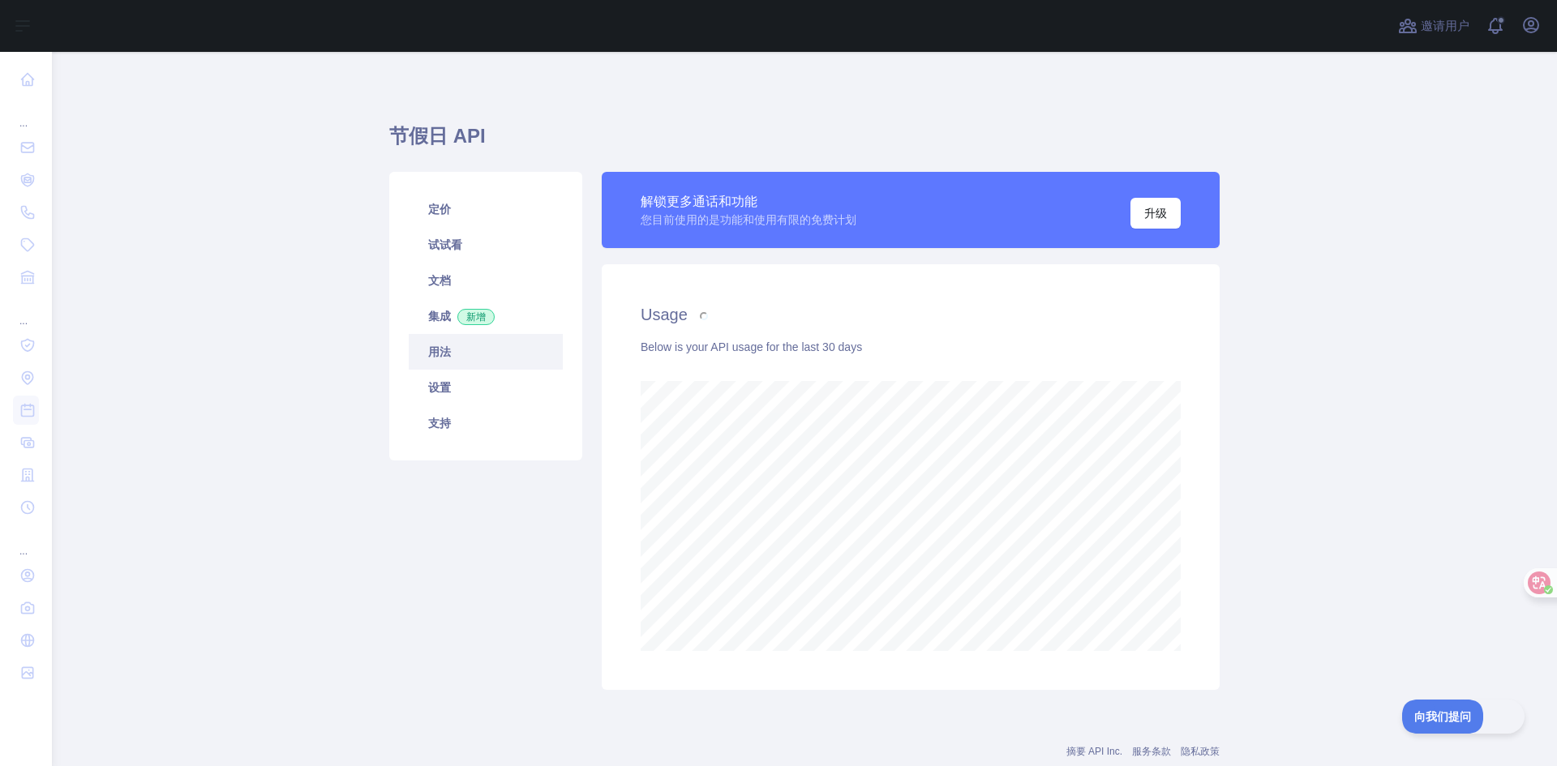
scroll to position [714, 1493]
click at [494, 319] on link "集成 新增" at bounding box center [486, 316] width 154 height 36
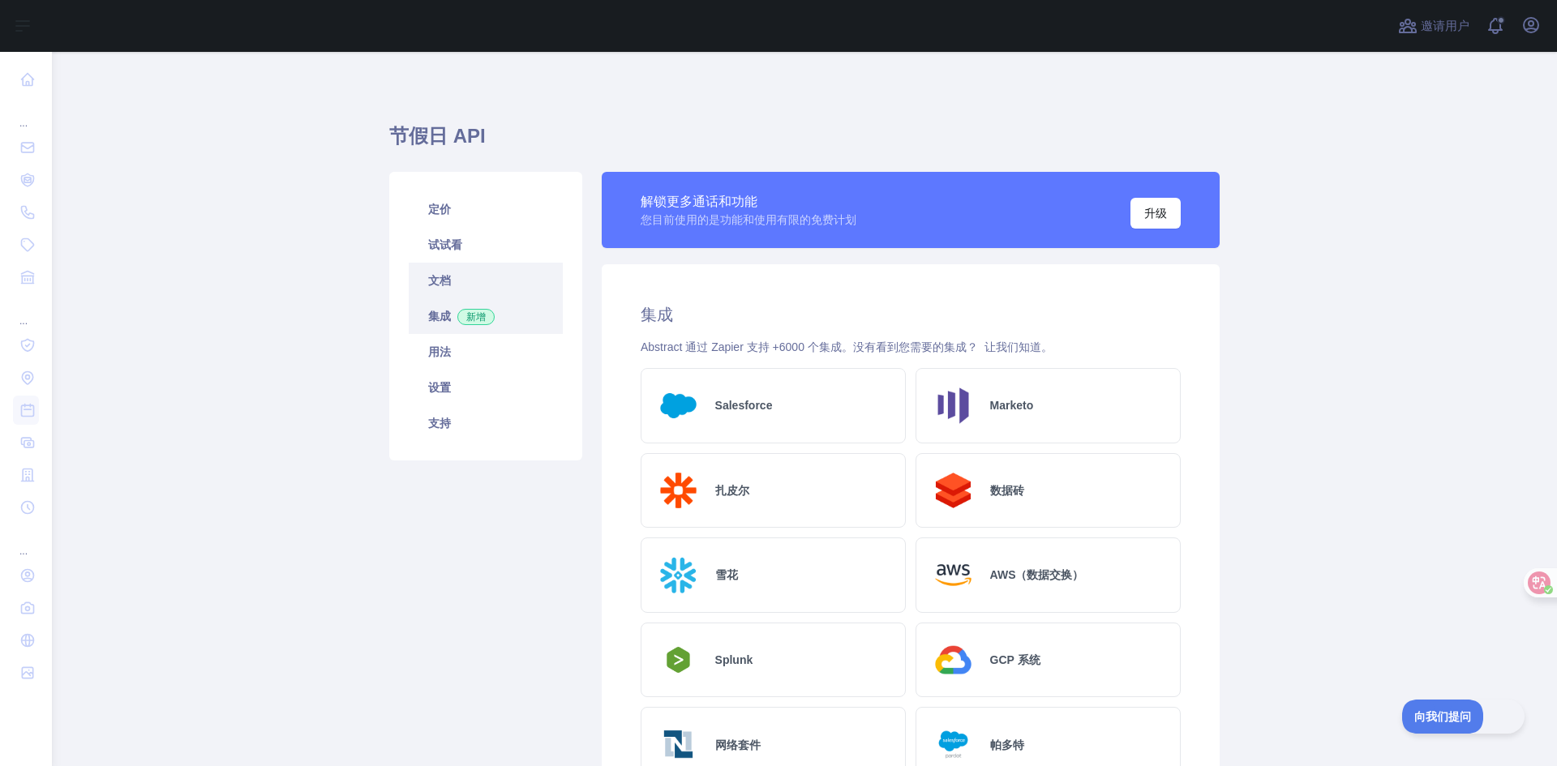
click at [491, 289] on link "文档" at bounding box center [486, 281] width 154 height 36
click at [496, 272] on link "文档" at bounding box center [486, 281] width 154 height 36
click at [522, 249] on link "试试看" at bounding box center [486, 245] width 154 height 36
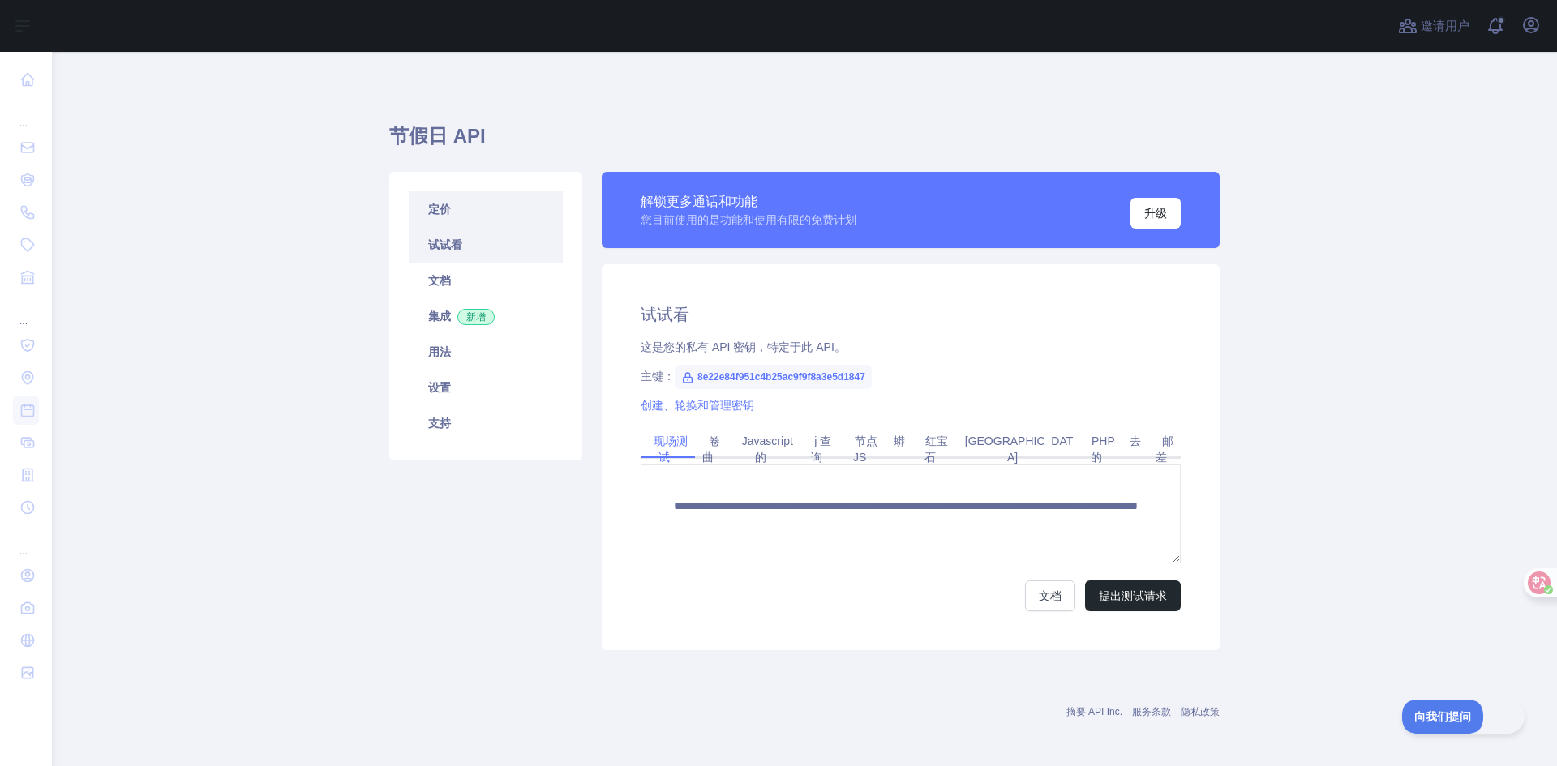
click at [466, 204] on link "定价" at bounding box center [486, 209] width 154 height 36
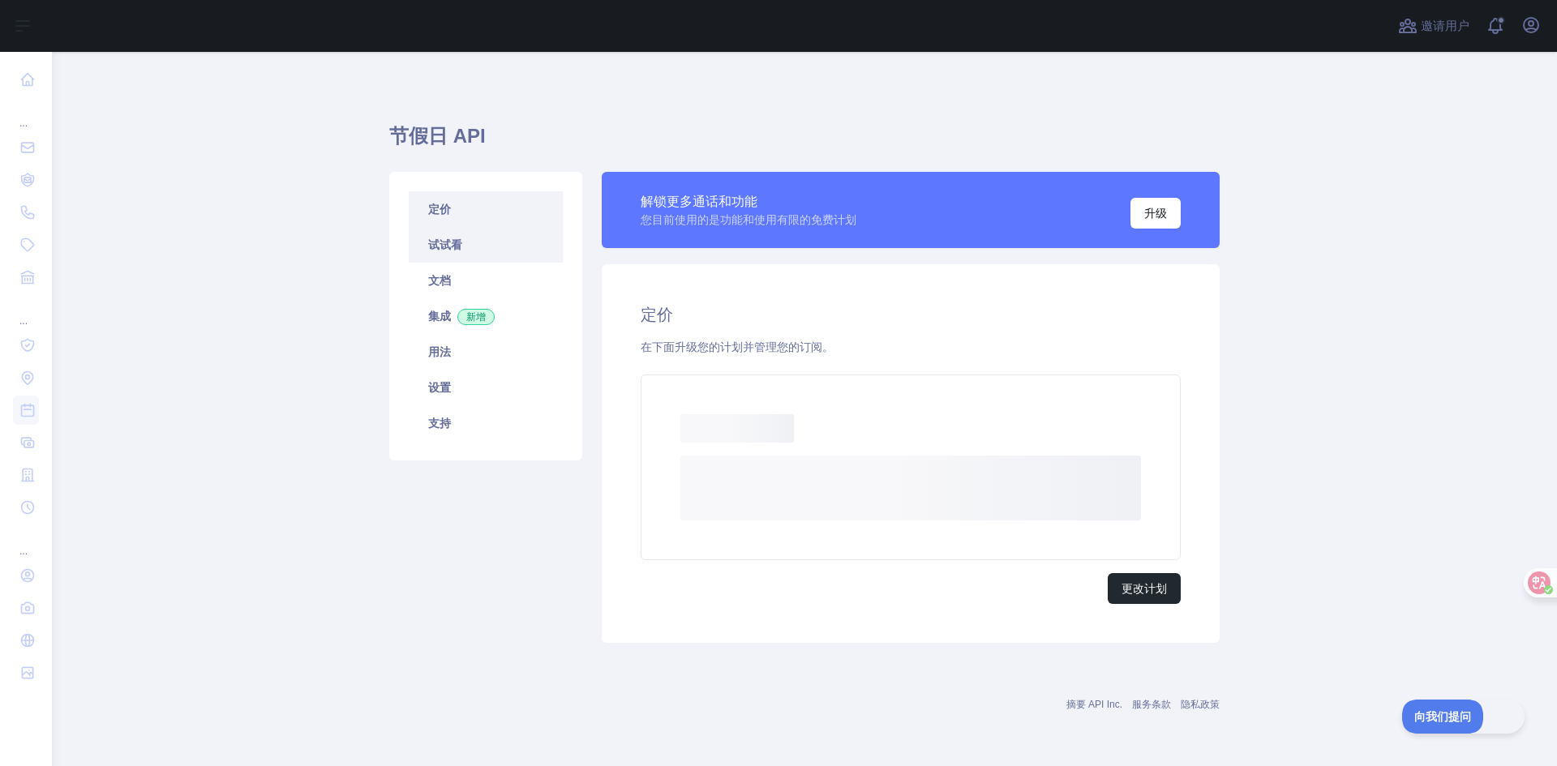
click at [452, 240] on font "试试看" at bounding box center [445, 244] width 34 height 13
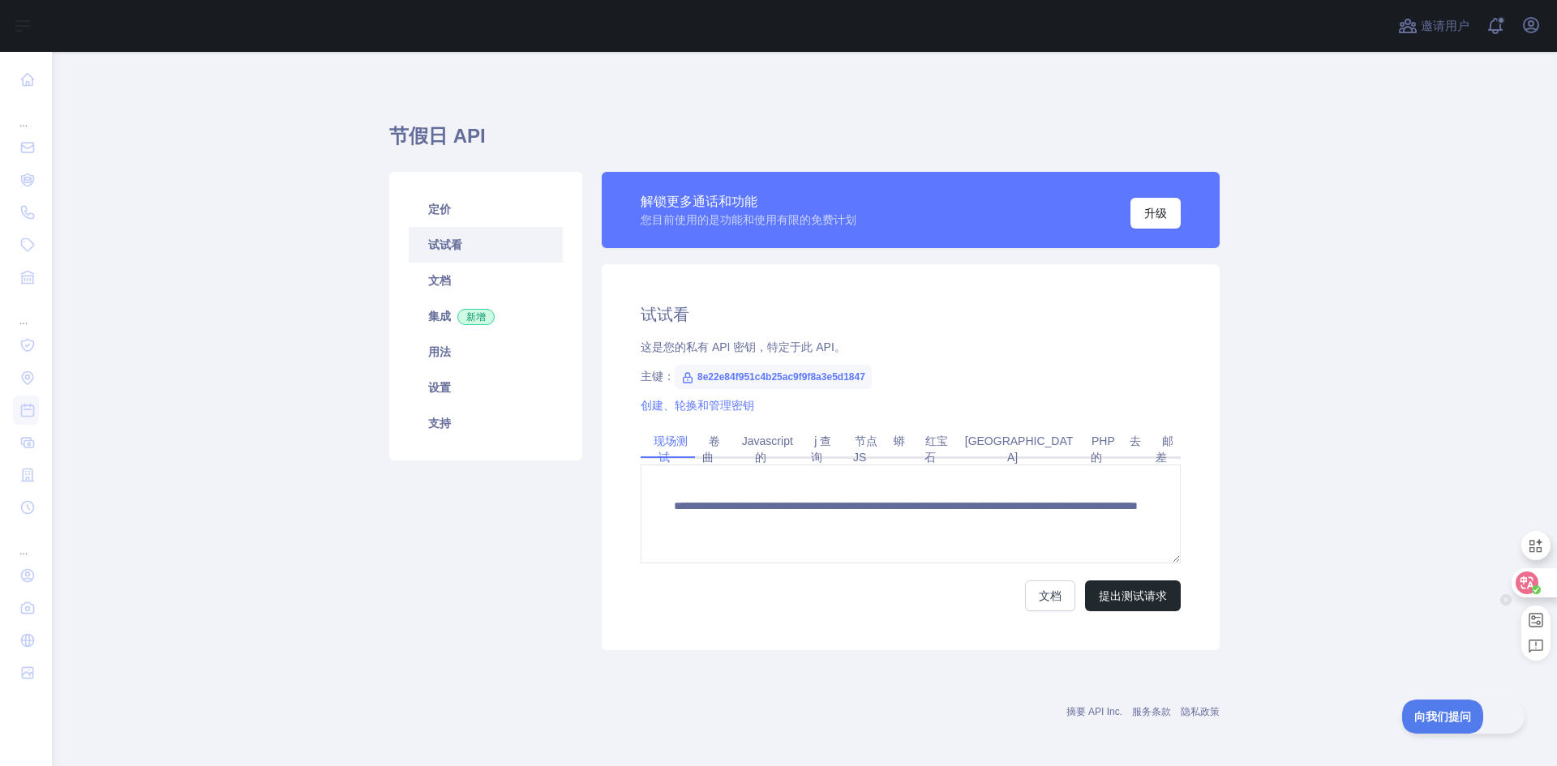
click at [1529, 579] on icon at bounding box center [1527, 583] width 16 height 16
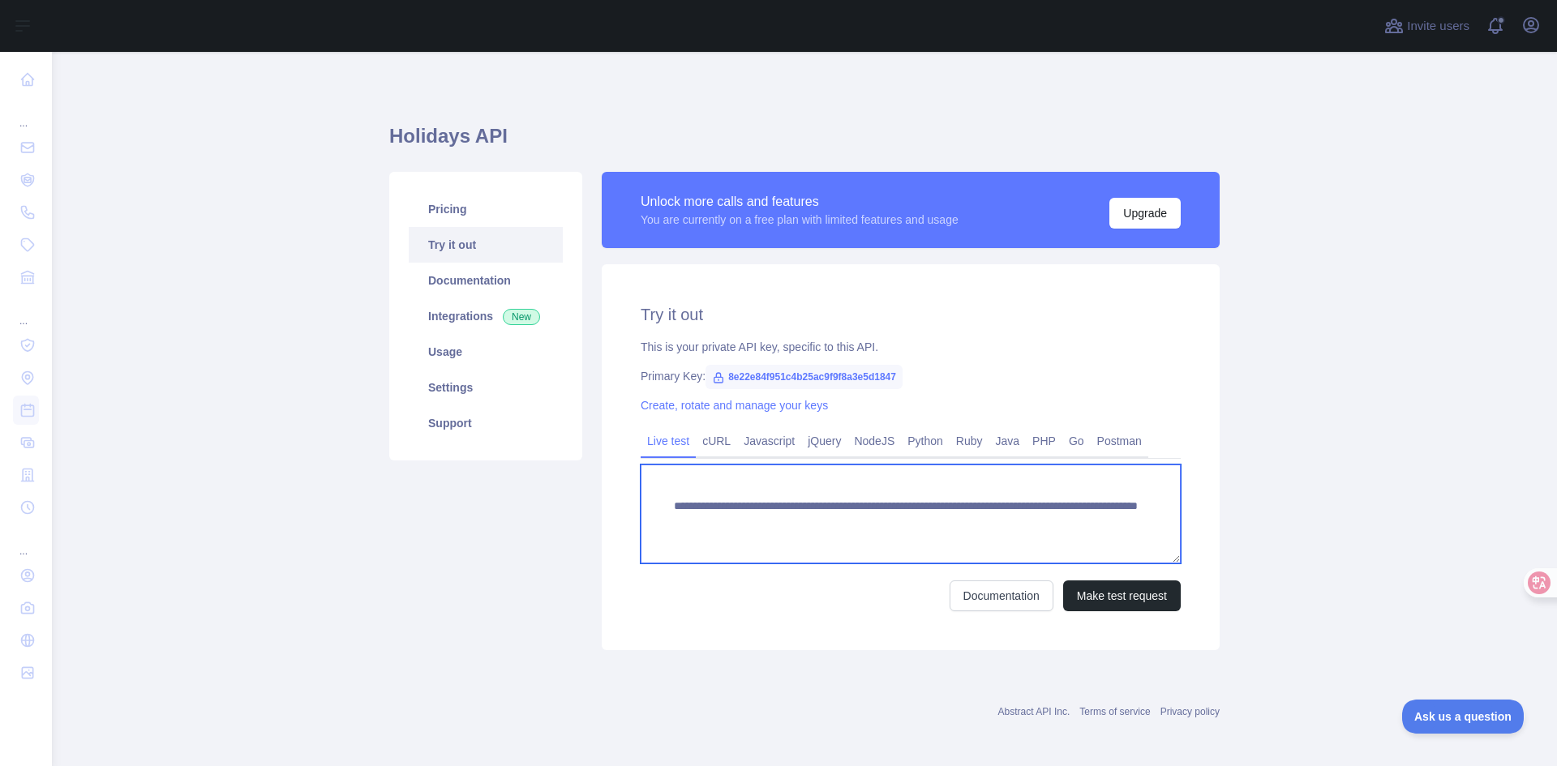
click at [906, 523] on textarea "**********" at bounding box center [911, 514] width 540 height 99
click at [1087, 530] on textarea "**********" at bounding box center [911, 514] width 540 height 99
click at [1148, 533] on textarea "**********" at bounding box center [911, 514] width 540 height 99
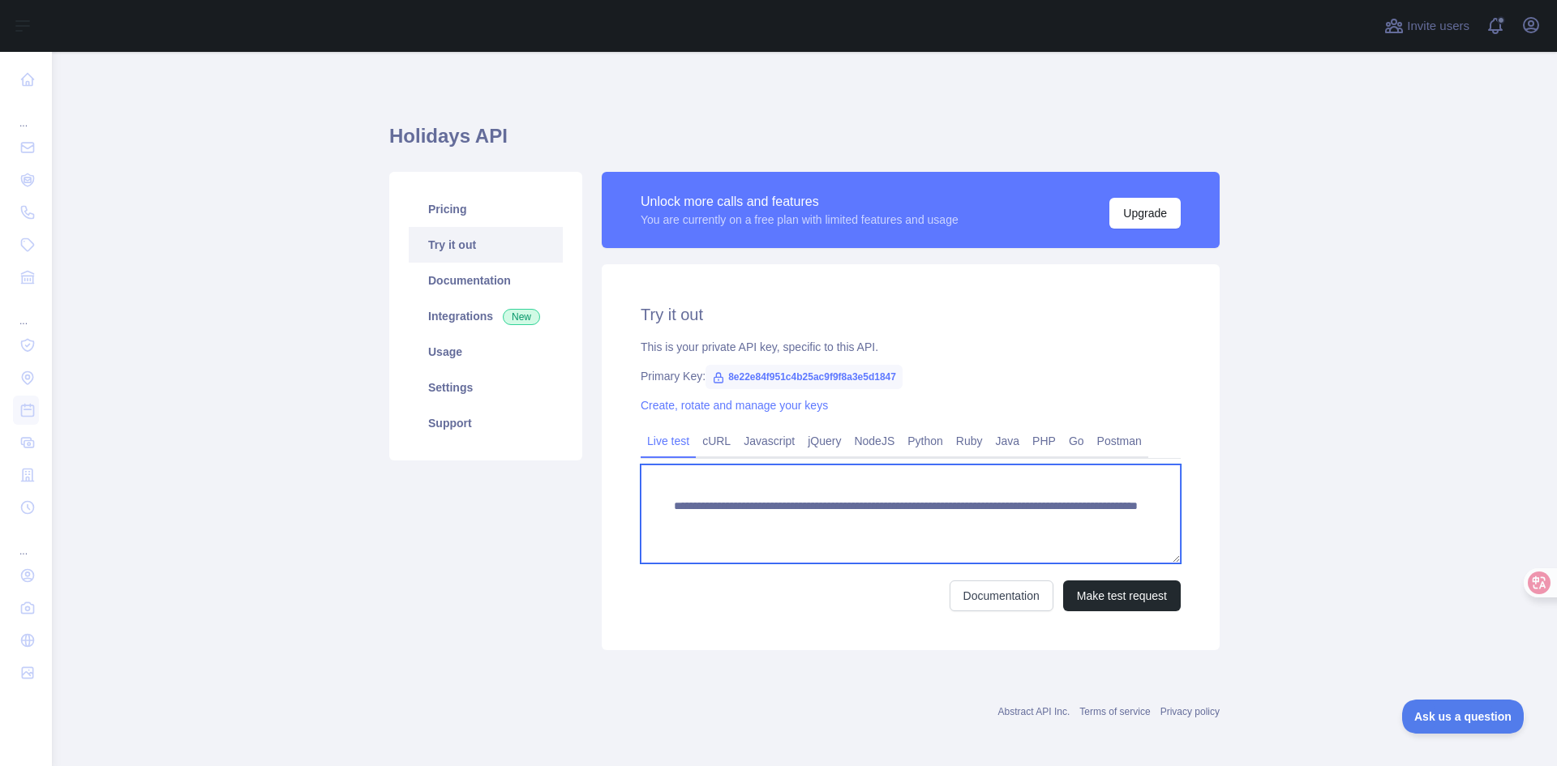
click at [1148, 533] on textarea "**********" at bounding box center [911, 514] width 540 height 99
click at [1043, 529] on textarea "**********" at bounding box center [911, 514] width 540 height 99
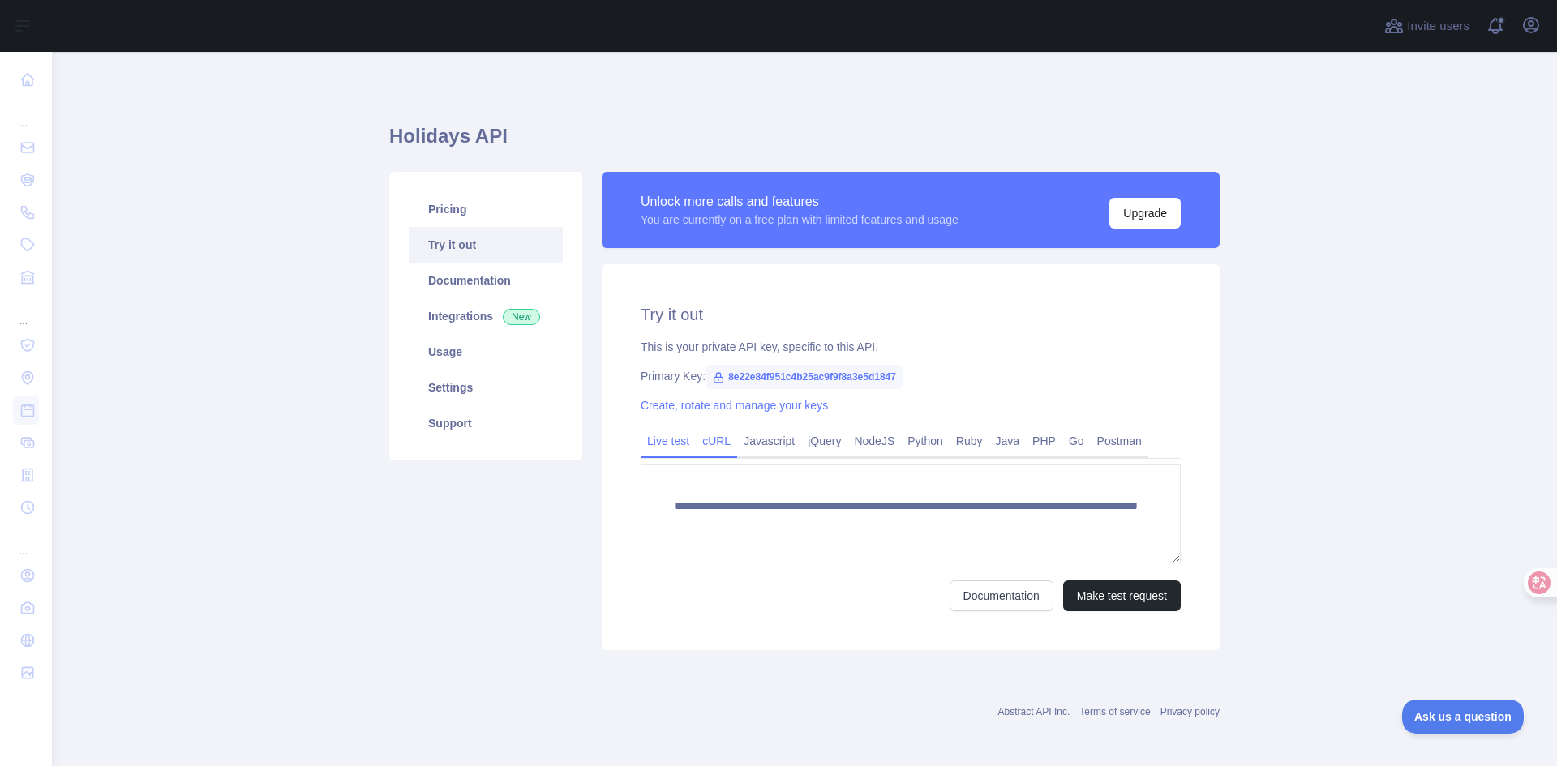
click at [704, 452] on link "cURL" at bounding box center [716, 441] width 41 height 26
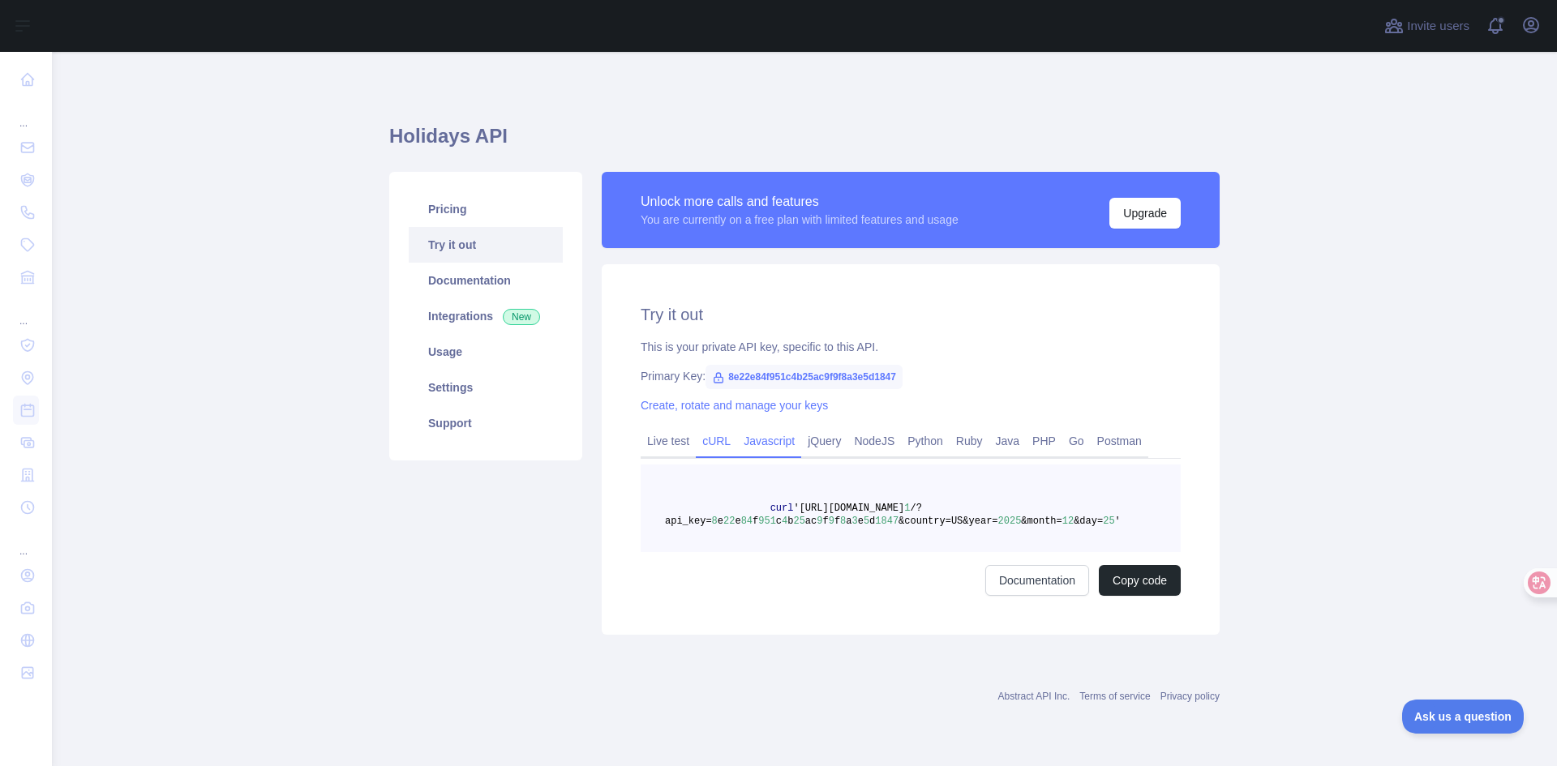
click at [787, 454] on link "Javascript" at bounding box center [769, 441] width 64 height 26
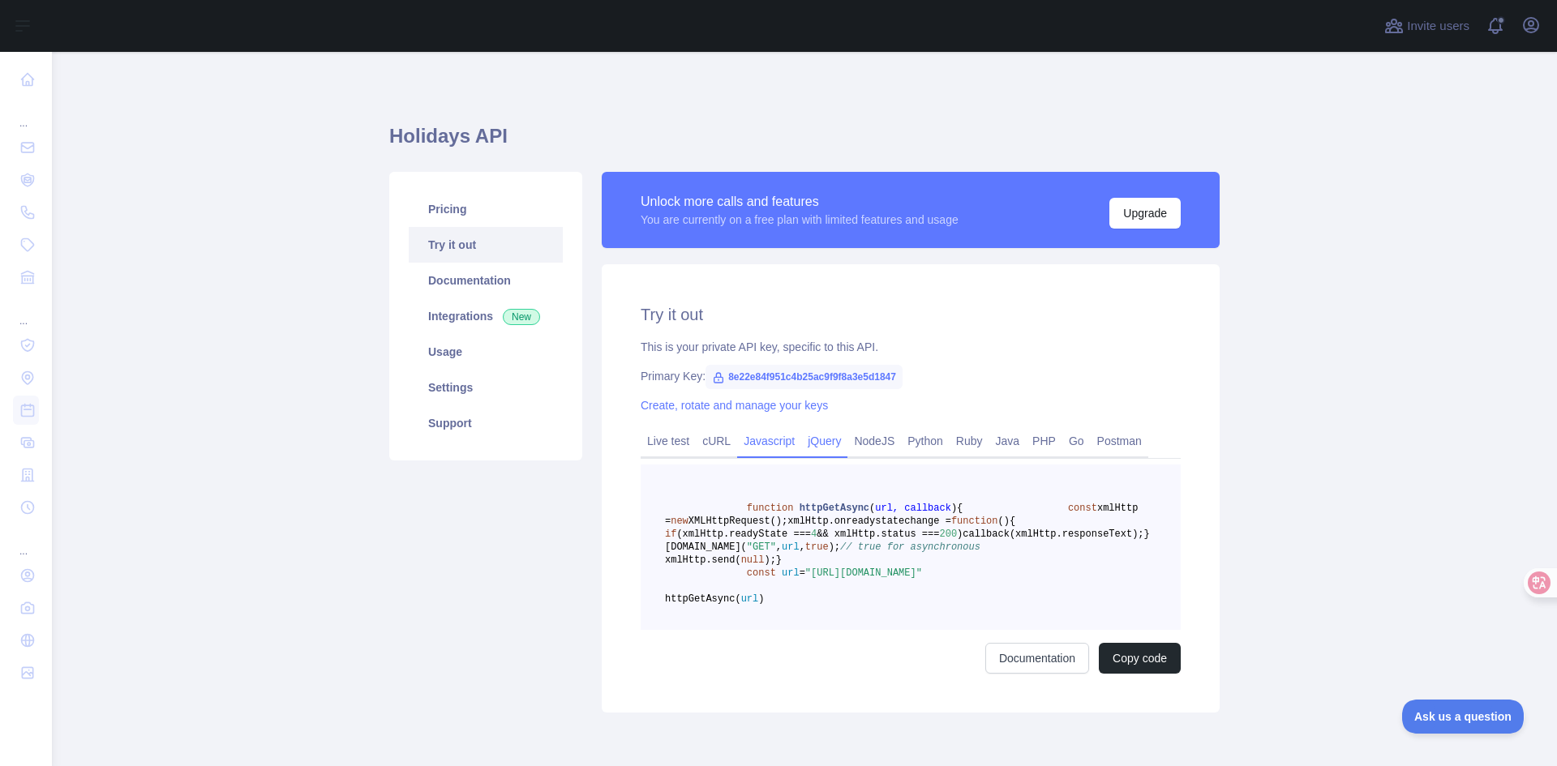
click at [807, 447] on link "jQuery" at bounding box center [824, 441] width 46 height 26
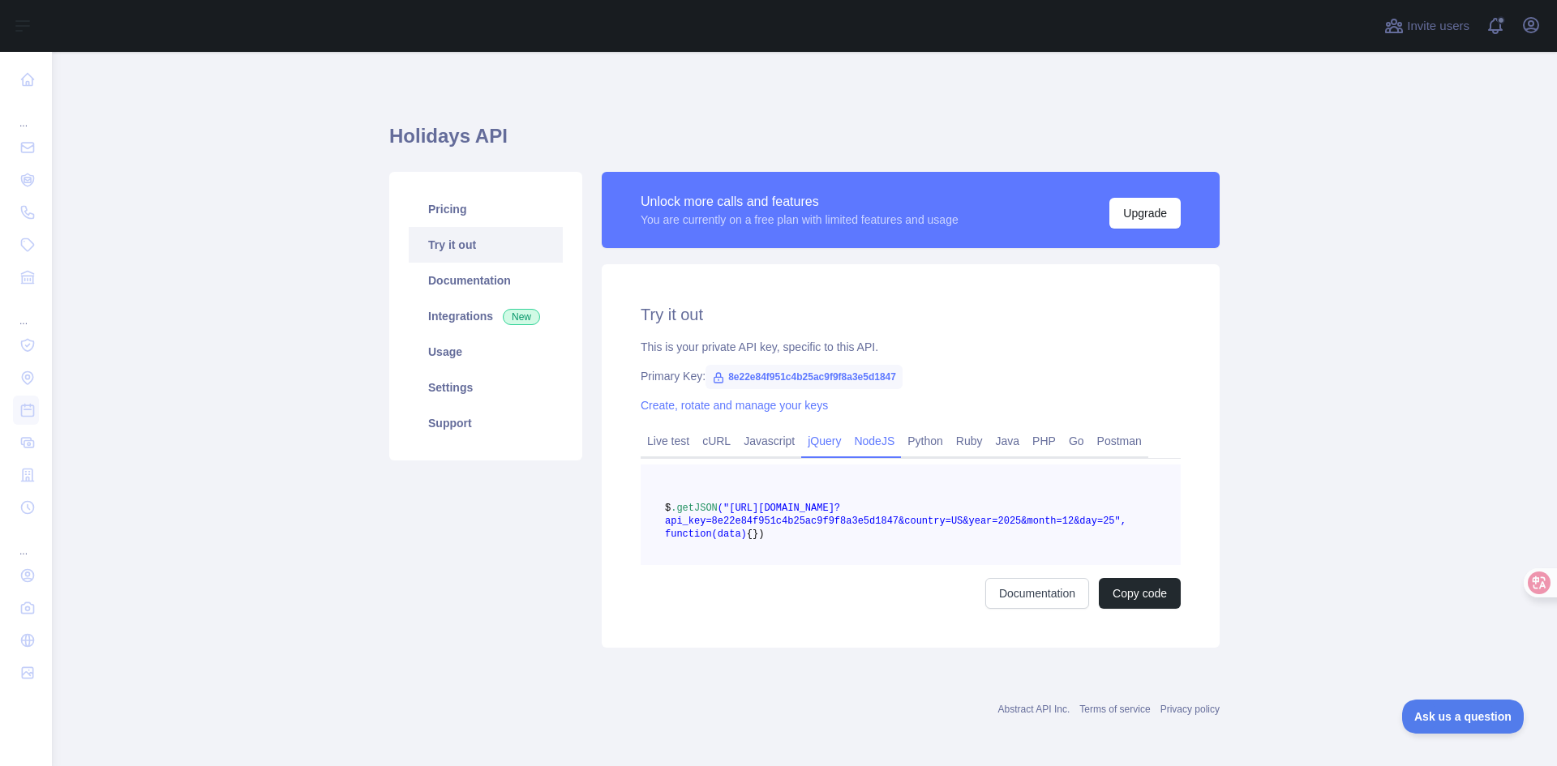
click at [868, 445] on link "NodeJS" at bounding box center [874, 441] width 54 height 26
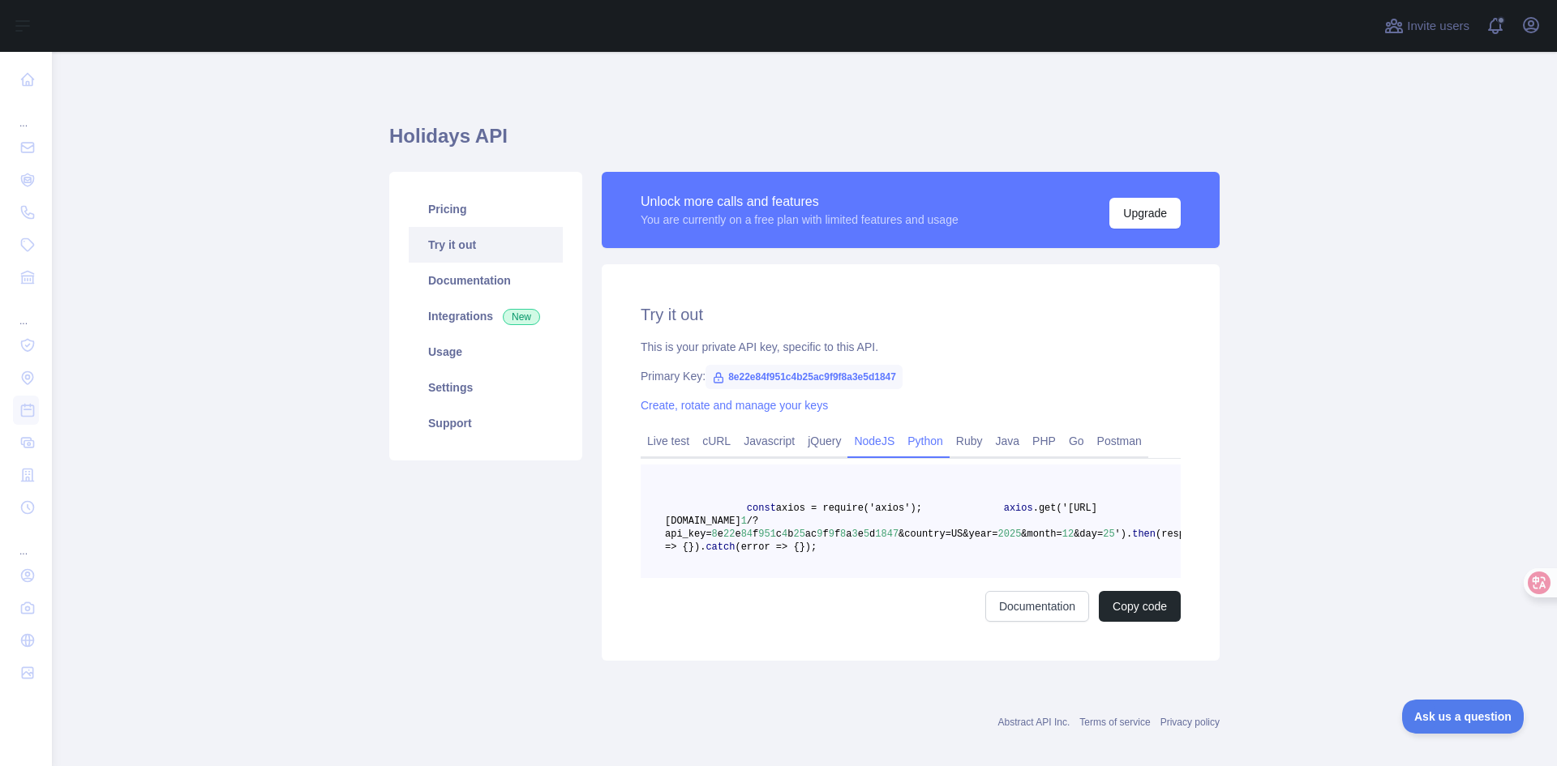
click at [924, 447] on link "Python" at bounding box center [925, 441] width 49 height 26
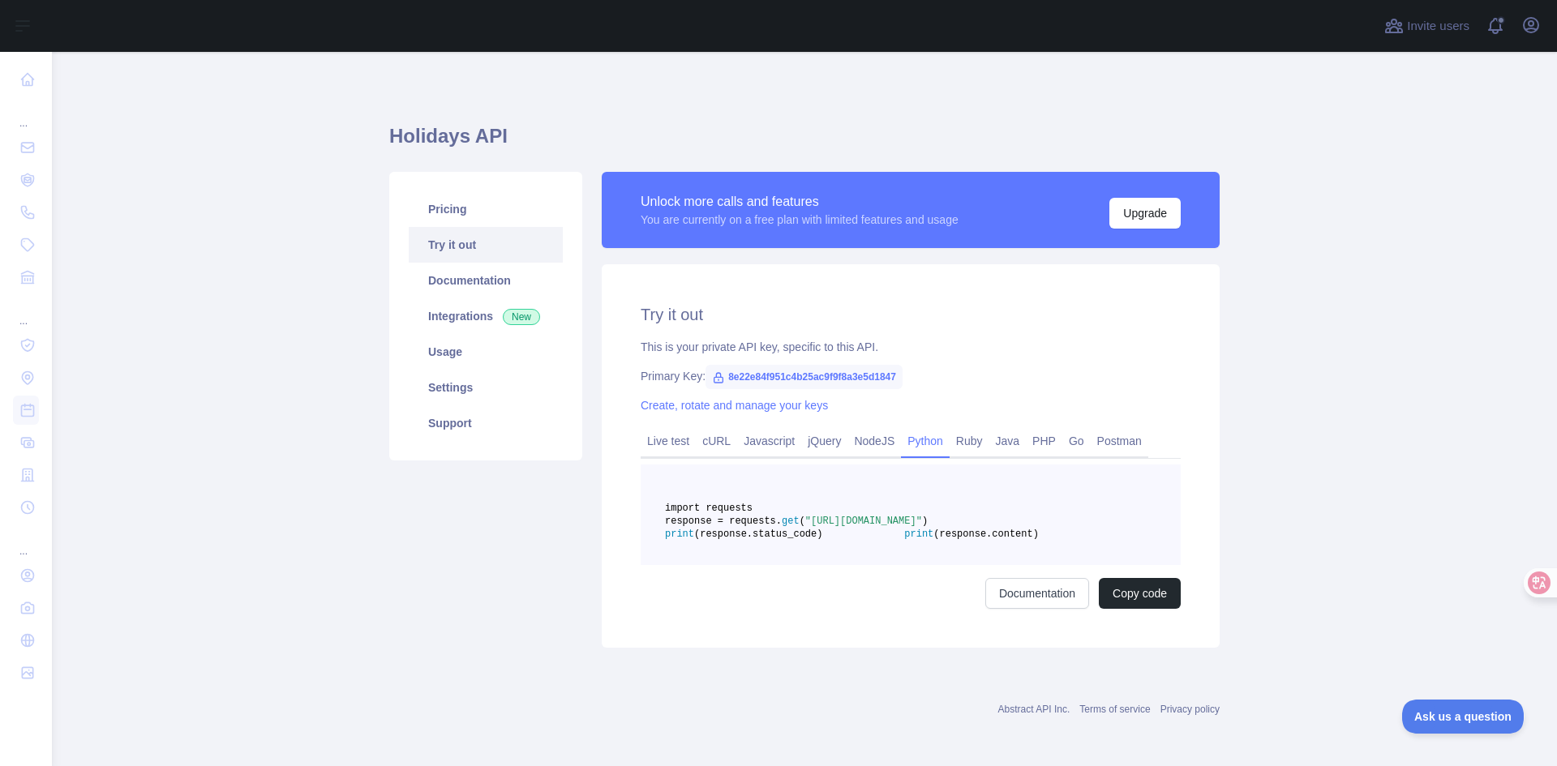
click at [922, 527] on span ""[URL][DOMAIN_NAME]"" at bounding box center [863, 521] width 117 height 11
drag, startPoint x: 997, startPoint y: 551, endPoint x: 1019, endPoint y: 550, distance: 22.8
click at [922, 527] on span ""[URL][DOMAIN_NAME]"" at bounding box center [863, 521] width 117 height 11
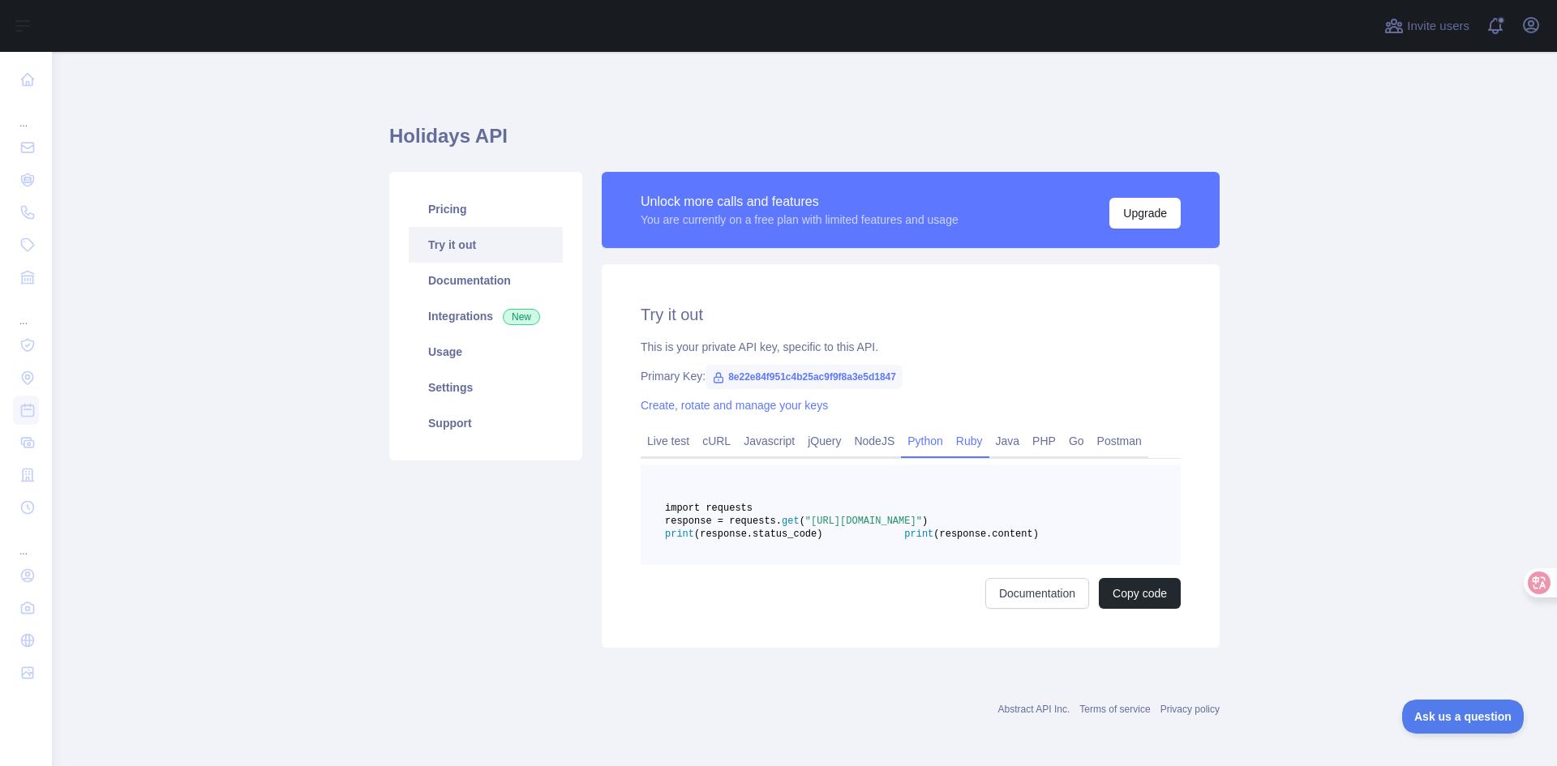
click at [960, 435] on link "Ruby" at bounding box center [970, 441] width 40 height 26
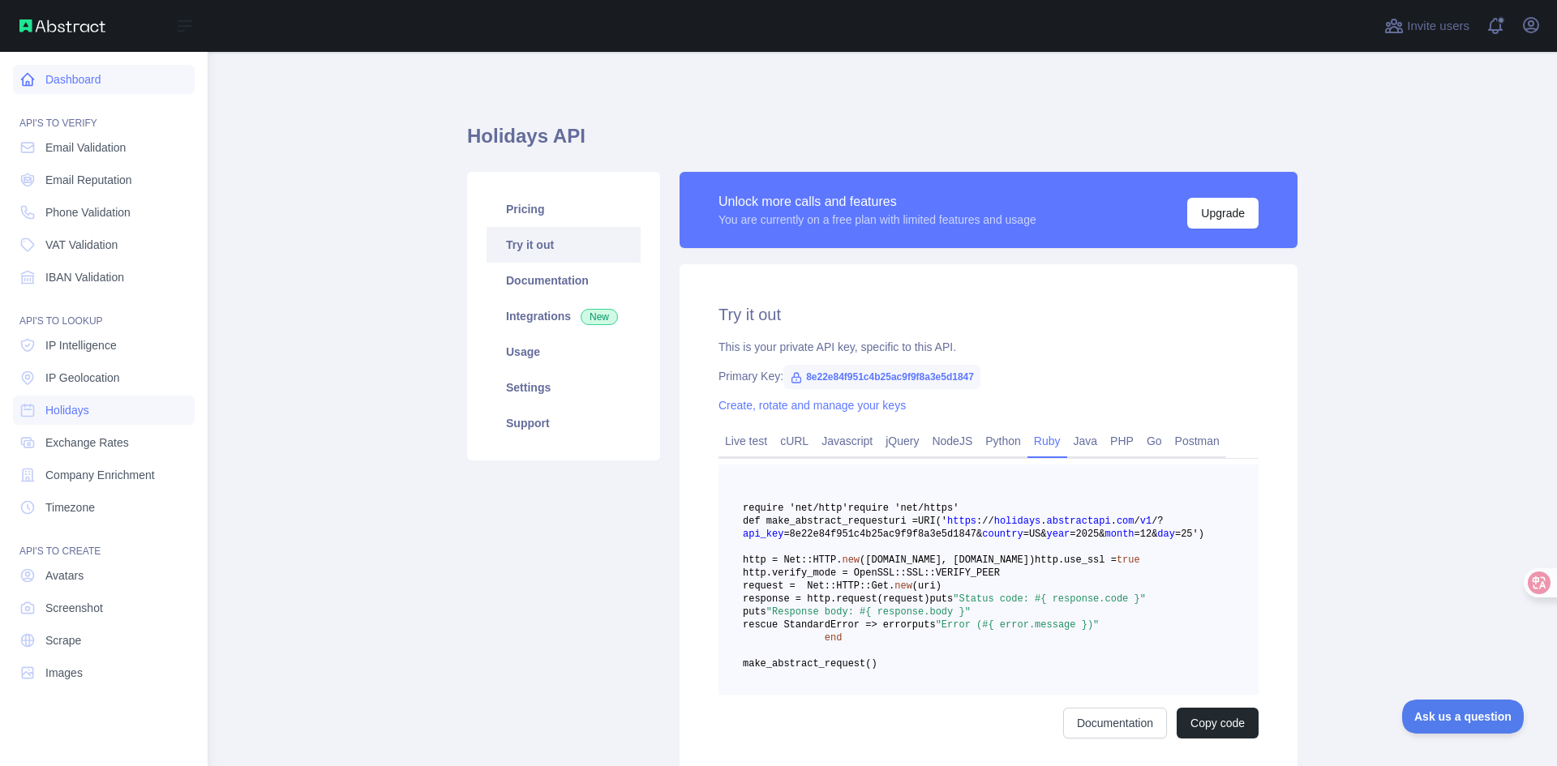
click at [84, 83] on link "Dashboard" at bounding box center [104, 79] width 182 height 29
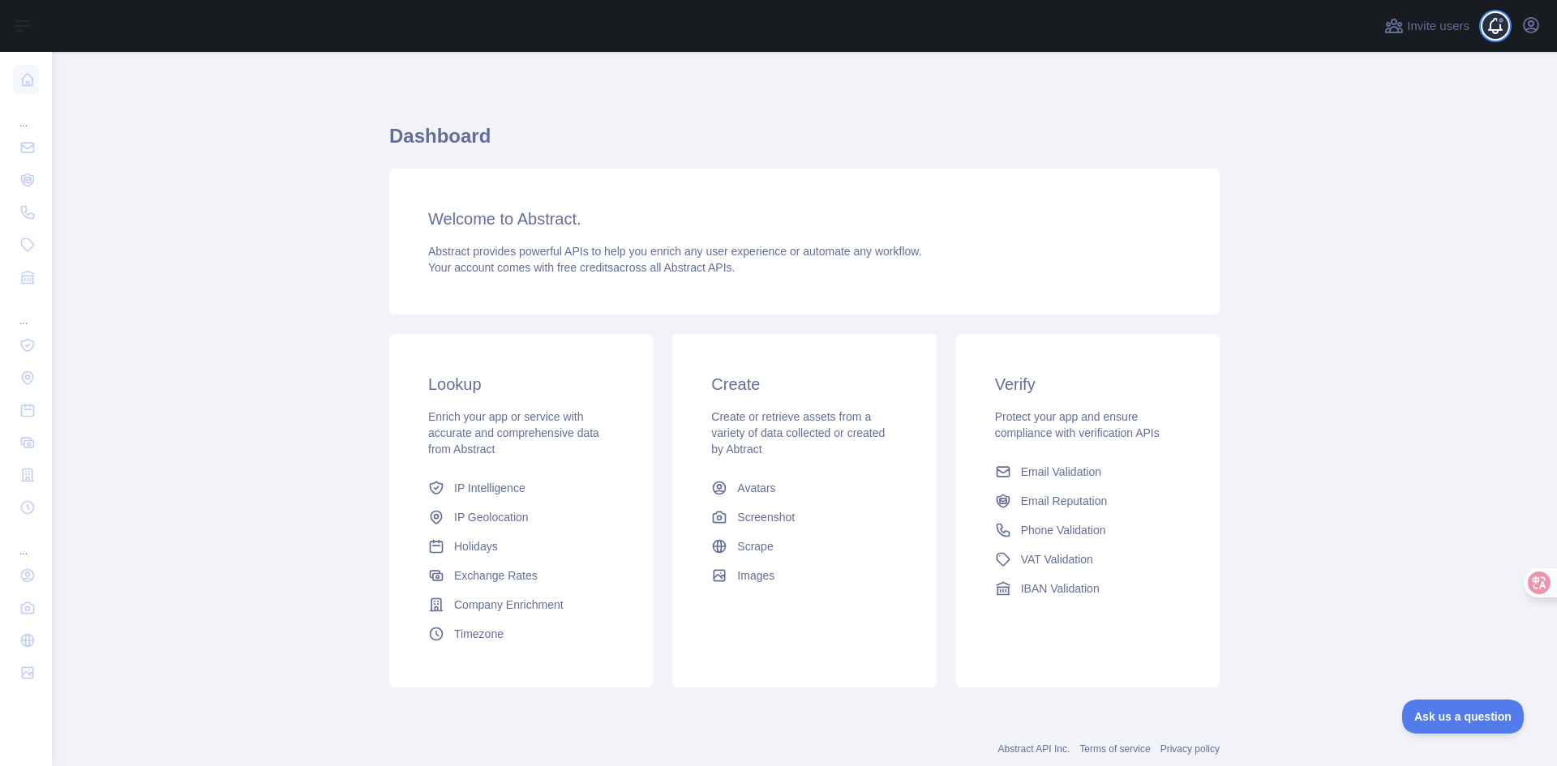
click at [1500, 35] on span at bounding box center [1502, 26] width 32 height 52
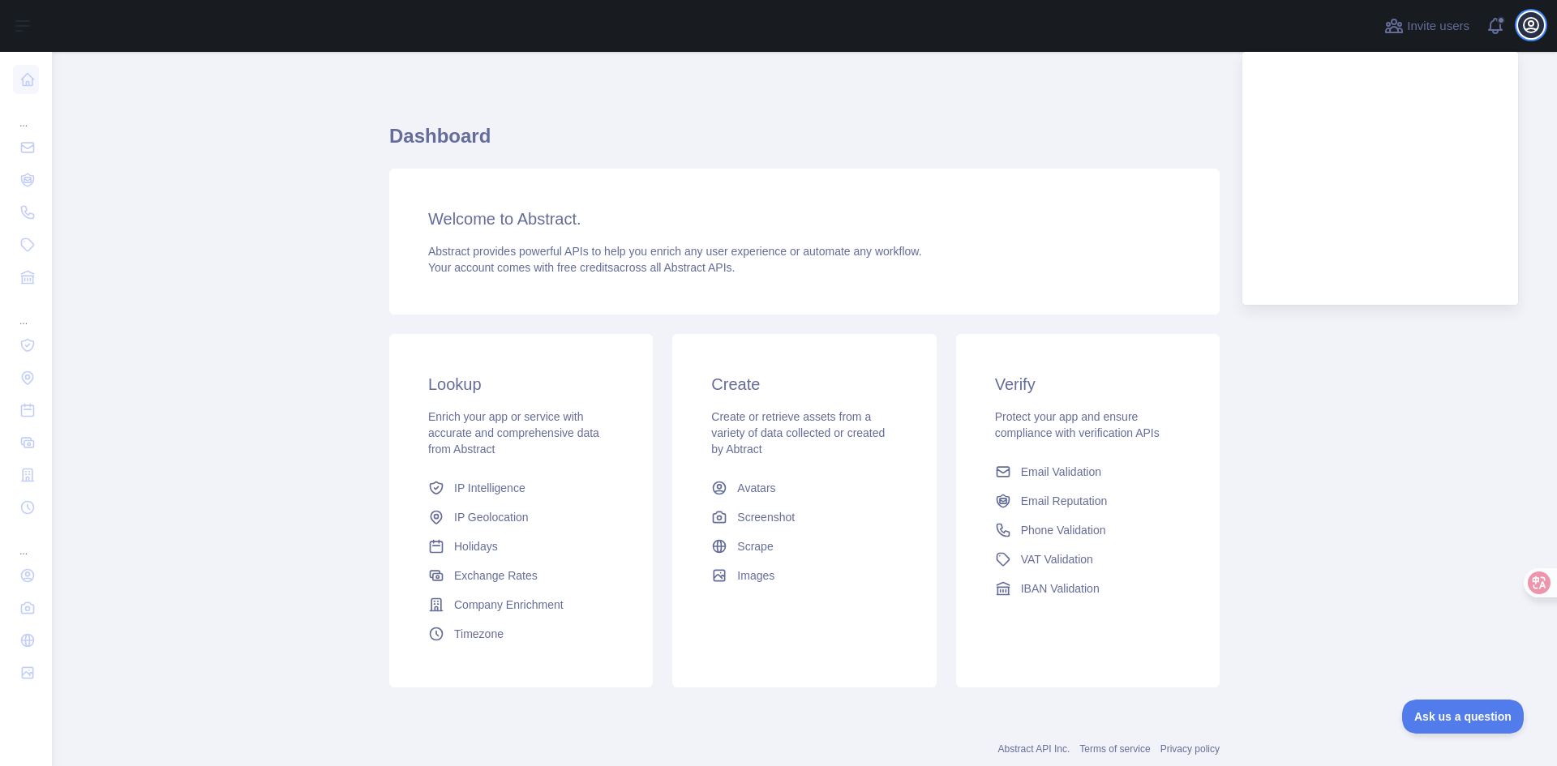
click at [1522, 28] on icon "button" at bounding box center [1530, 24] width 19 height 19
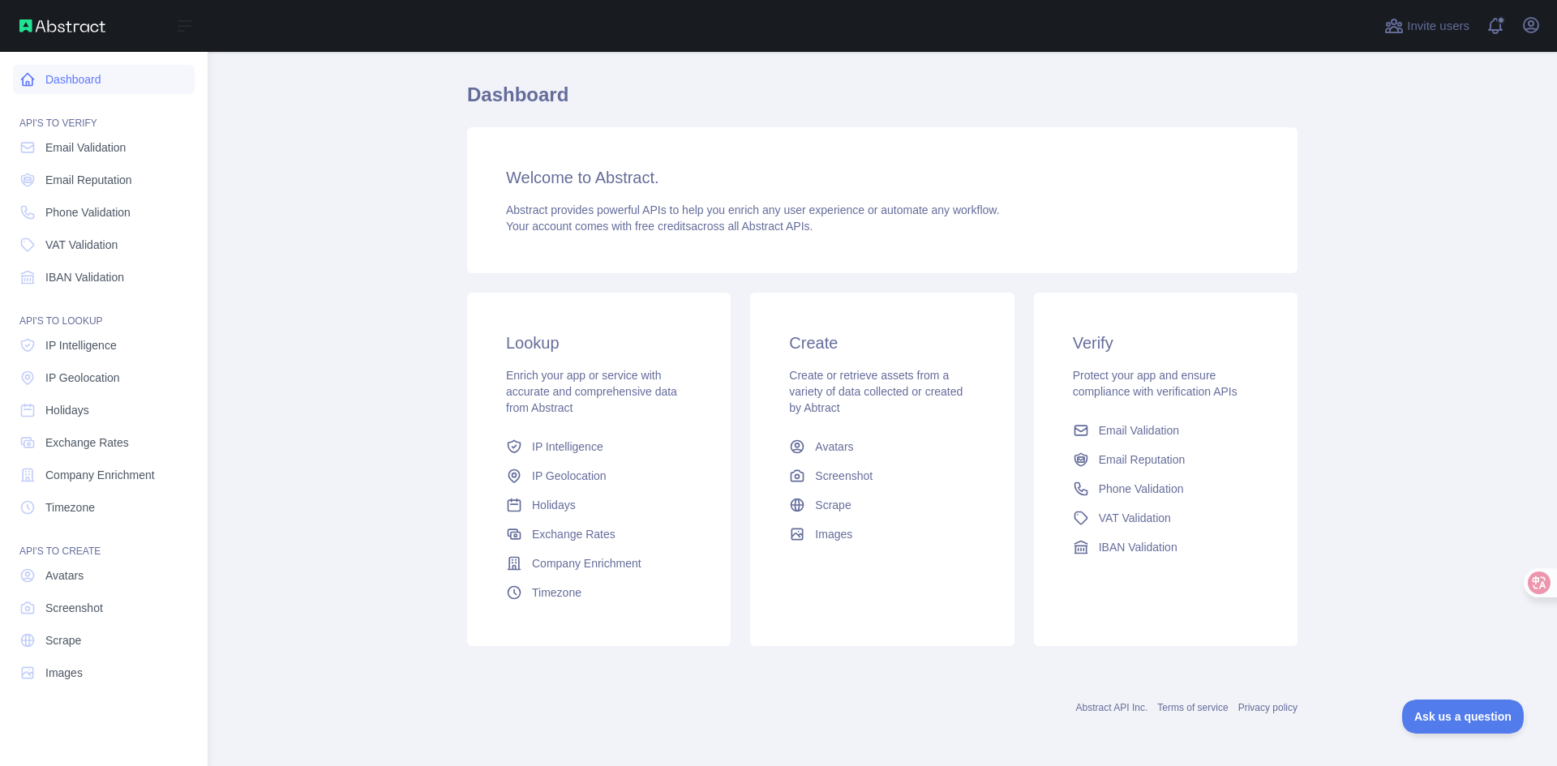
click at [55, 78] on link "Dashboard" at bounding box center [104, 79] width 182 height 29
click at [97, 413] on link "Holidays" at bounding box center [104, 410] width 182 height 29
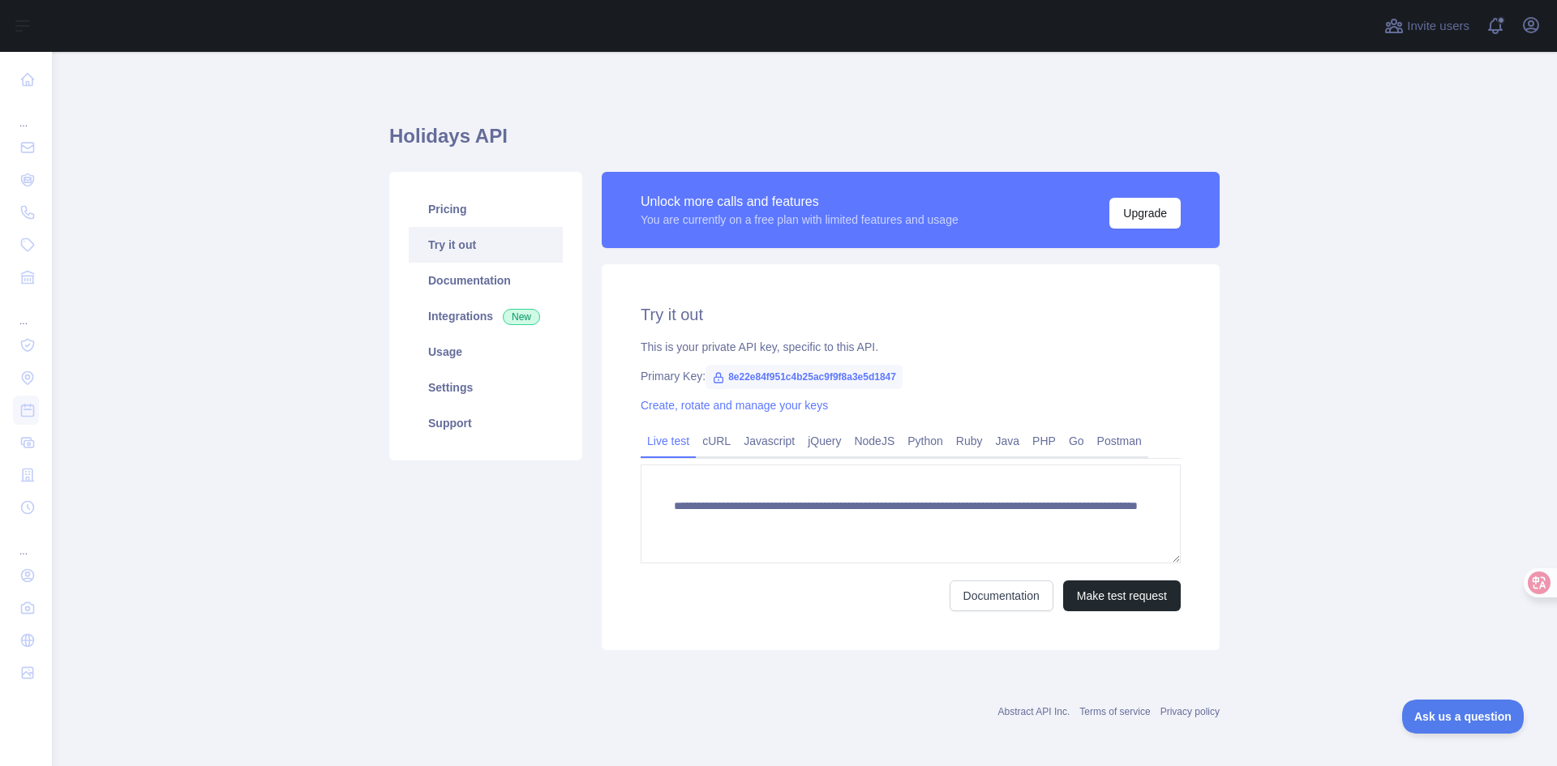
click at [772, 375] on span "8e22e84f951c4b25ac9f9f8a3e5d1847" at bounding box center [803, 377] width 197 height 24
click at [787, 377] on span "8e22e84f951c4b25ac9f9f8a3e5d1847" at bounding box center [803, 377] width 197 height 24
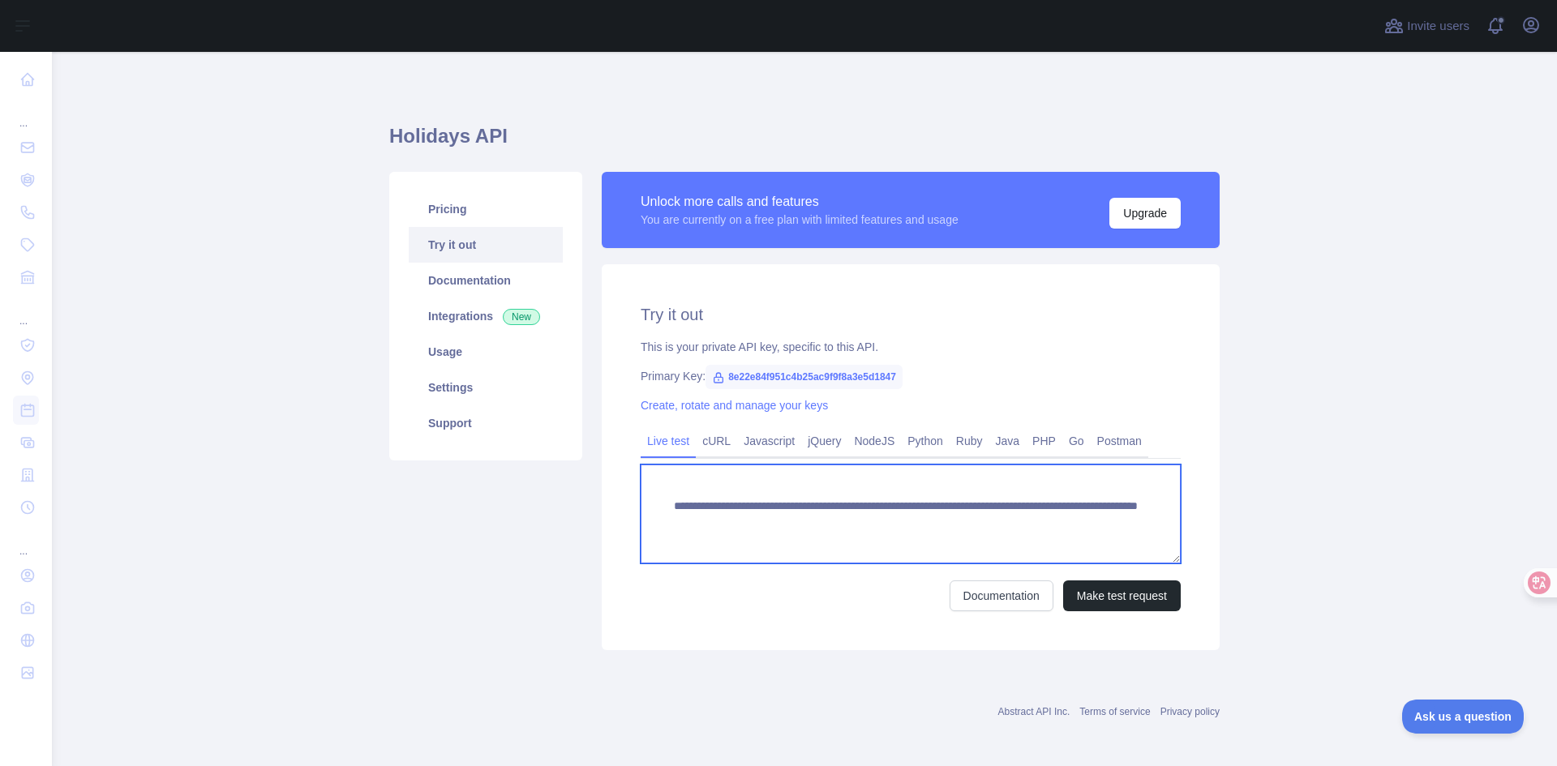
click at [734, 508] on textarea "**********" at bounding box center [911, 514] width 540 height 99
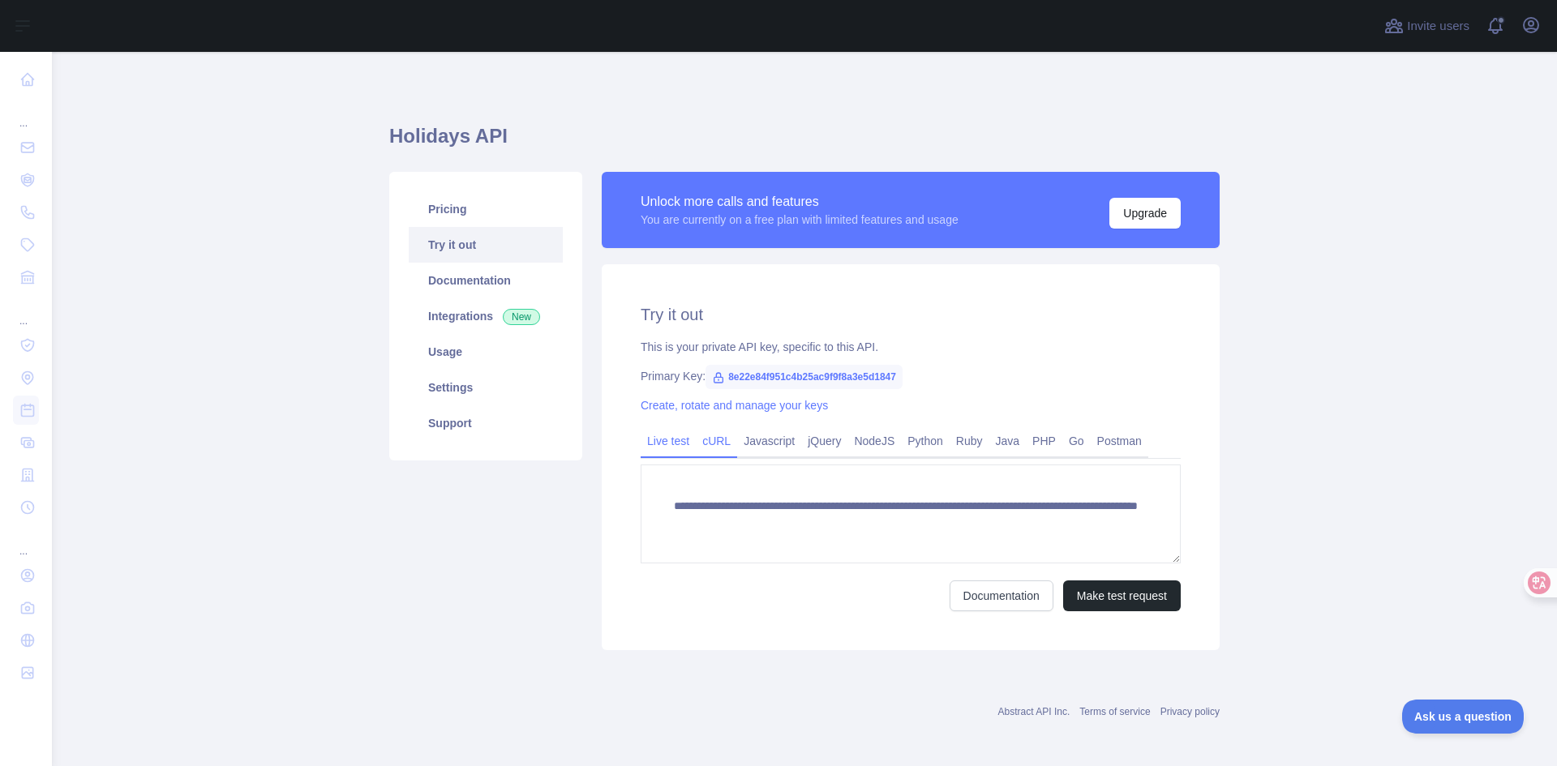
click at [709, 444] on link "cURL" at bounding box center [716, 441] width 41 height 26
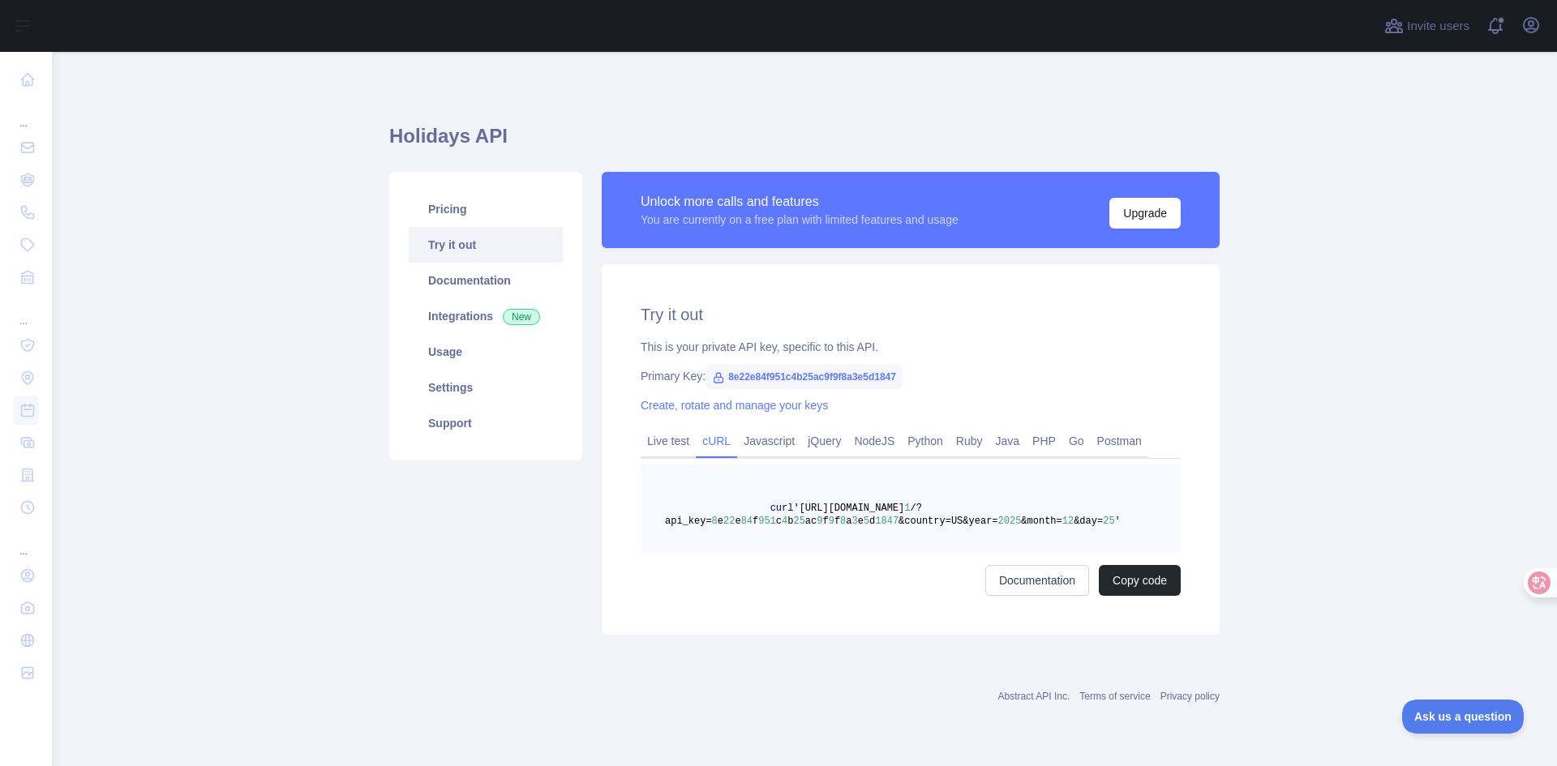
click at [826, 513] on span "'[URL][DOMAIN_NAME]" at bounding box center [848, 508] width 111 height 11
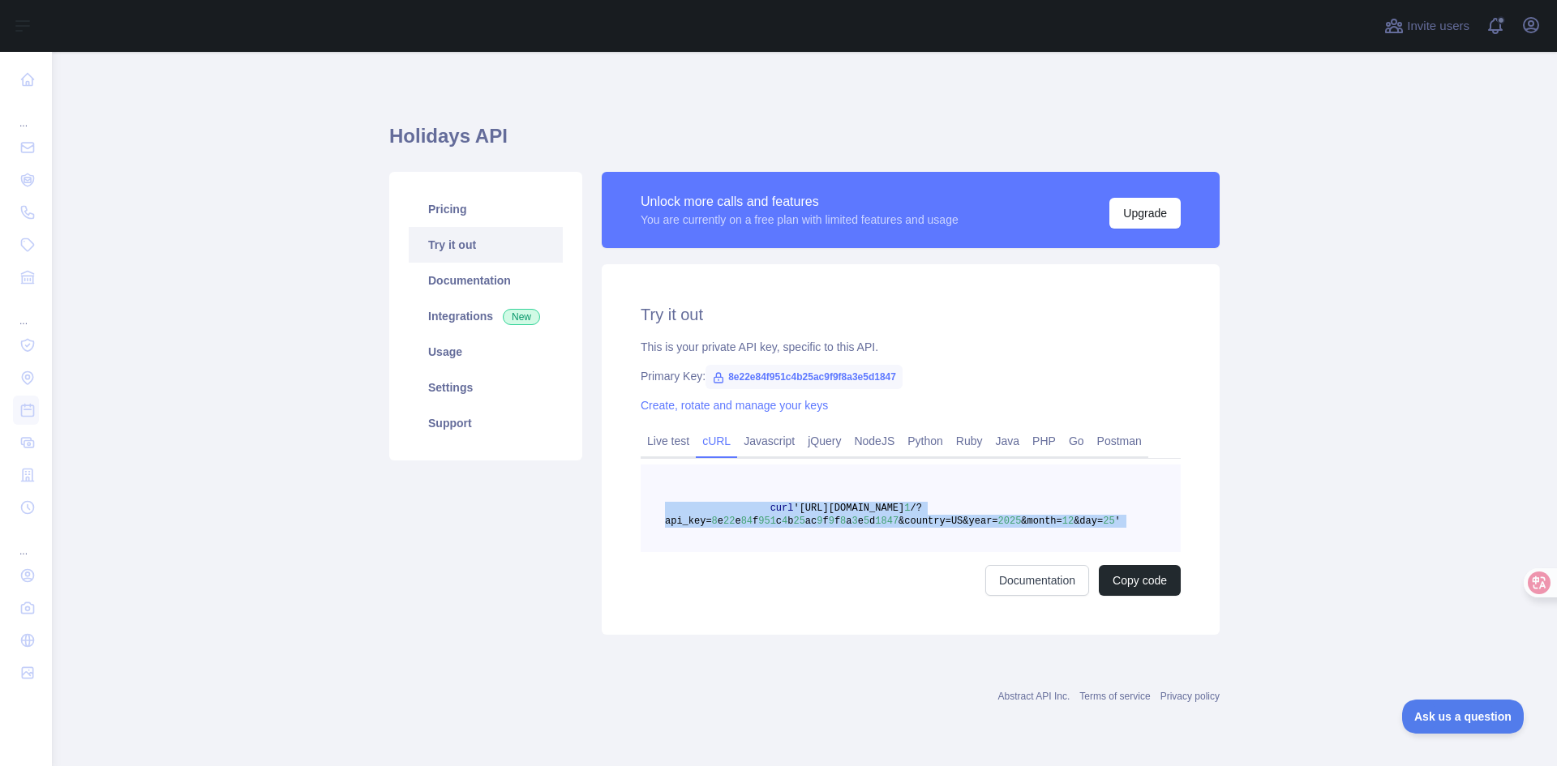
click at [826, 513] on span "'[URL][DOMAIN_NAME]" at bounding box center [848, 508] width 111 height 11
click at [906, 525] on span "&country=US&year=" at bounding box center [947, 521] width 99 height 11
drag, startPoint x: 1085, startPoint y: 525, endPoint x: 793, endPoint y: 513, distance: 292.1
click at [793, 513] on pre "curl 'https://holidays.abstractapi.com/v 1 /?api_key= 8 e 22 e 84 f 951 c 4 b 2…" at bounding box center [911, 509] width 540 height 88
copy span "https://holidays.abstractapi.com/v 1 /?api_key= 8 e 22 e 84 f 951 c 4 b 25 ac 9…"
